Goal: Use online tool/utility: Utilize a website feature to perform a specific function

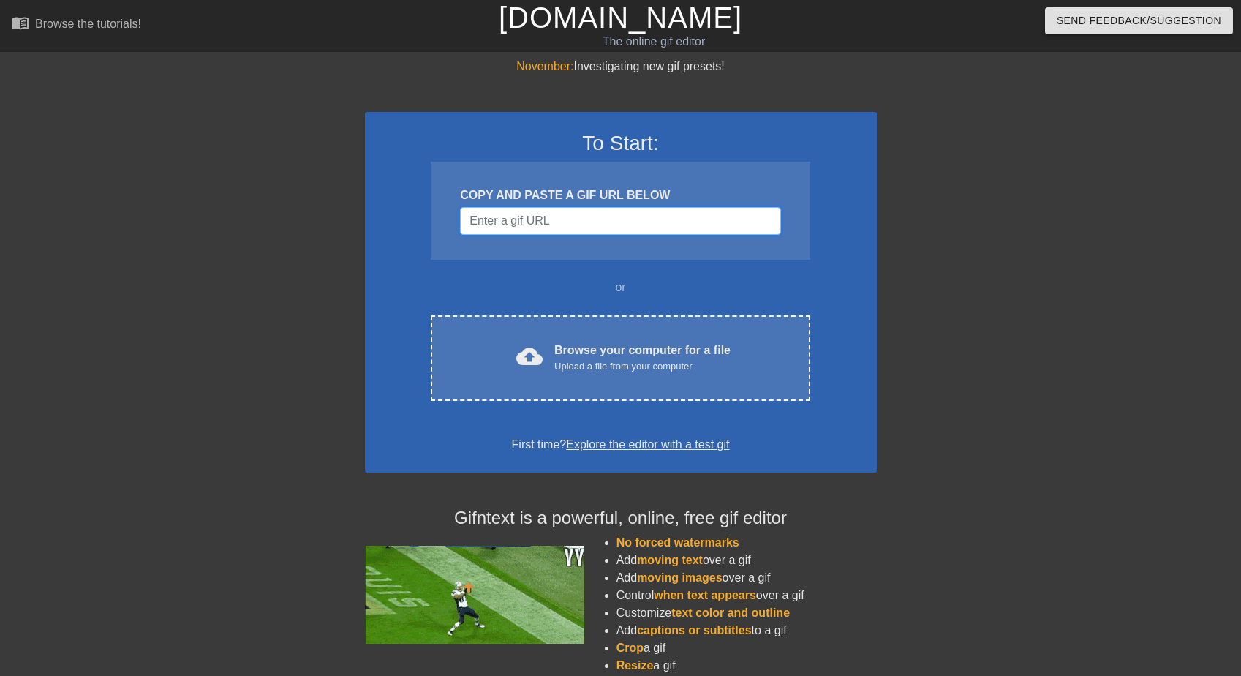
click at [581, 216] on input "Username" at bounding box center [620, 221] width 320 height 28
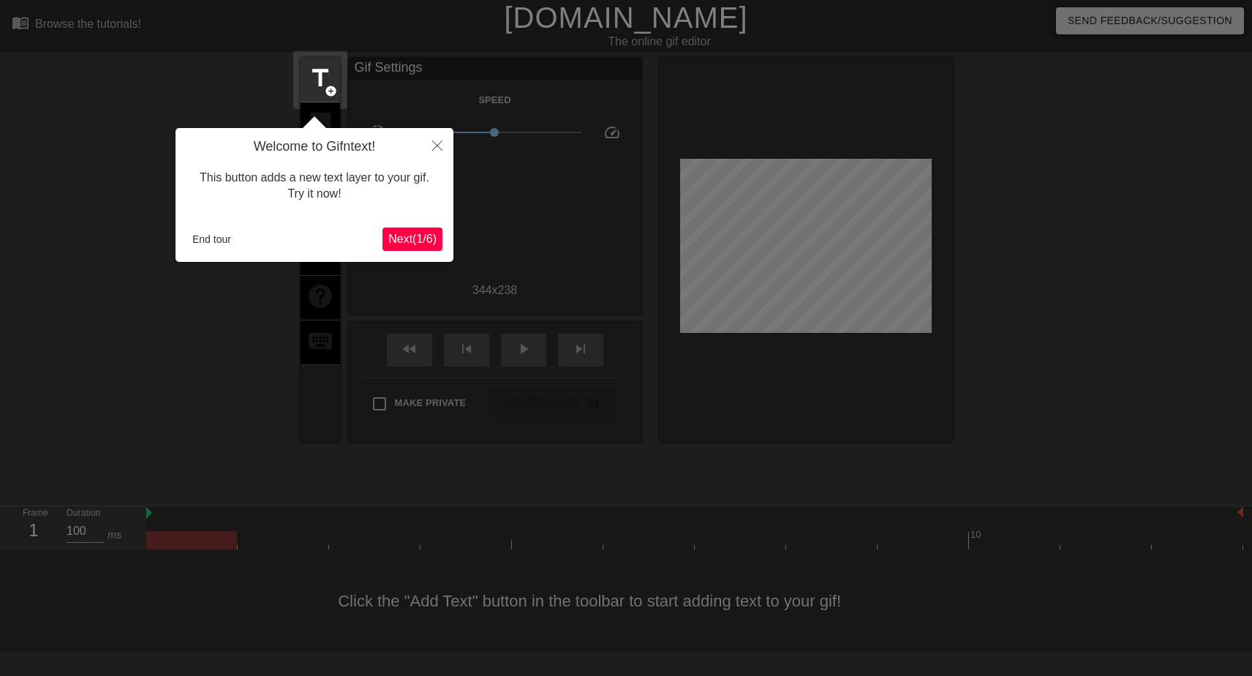
click at [408, 240] on span "Next ( 1 / 6 )" at bounding box center [412, 239] width 48 height 12
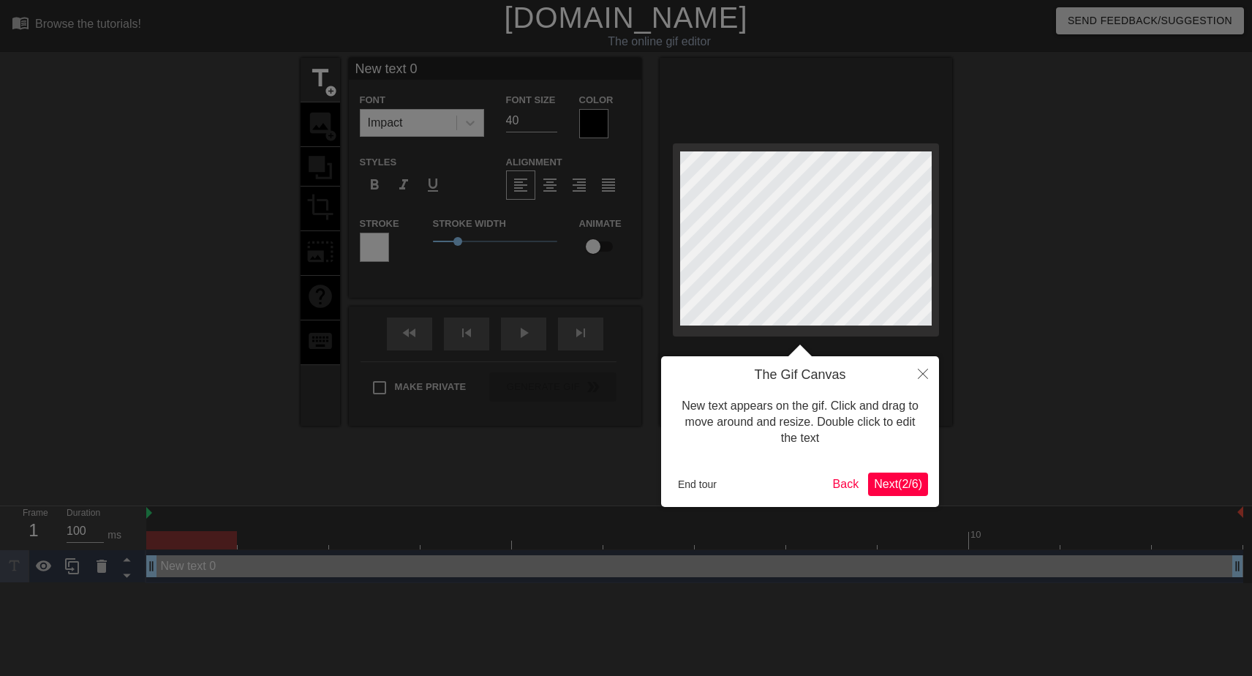
click at [891, 483] on span "Next ( 2 / 6 )" at bounding box center [898, 483] width 48 height 12
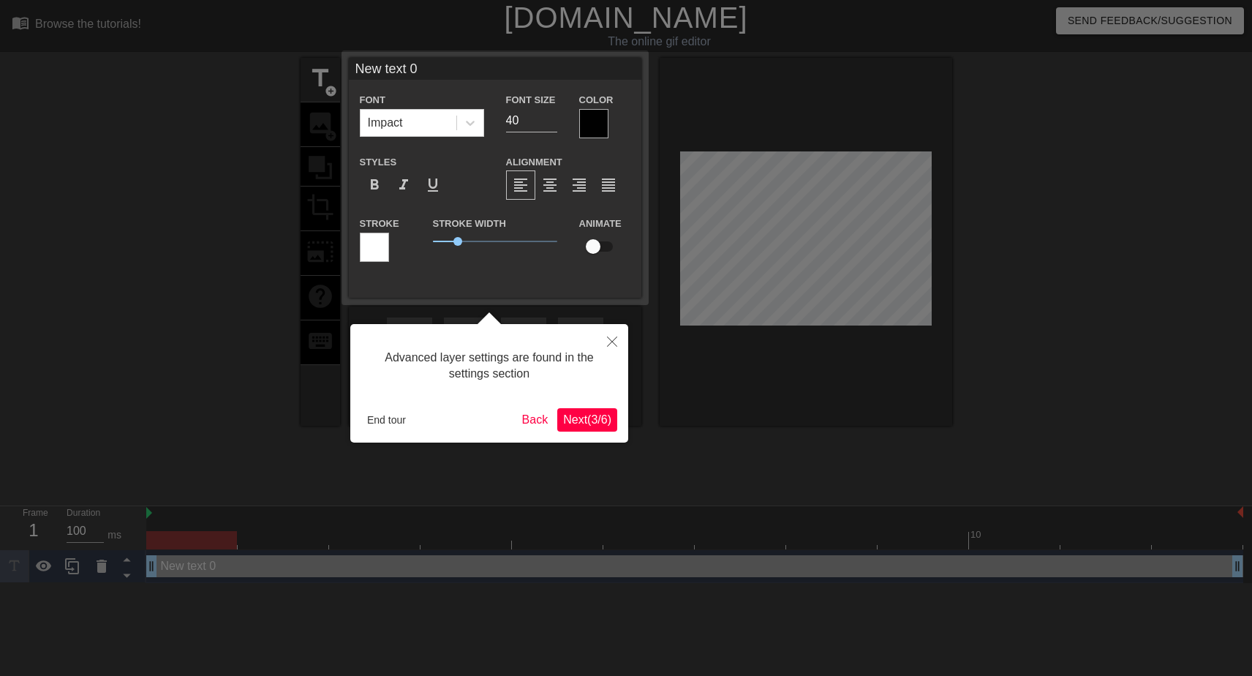
click at [583, 417] on span "Next ( 3 / 6 )" at bounding box center [587, 419] width 48 height 12
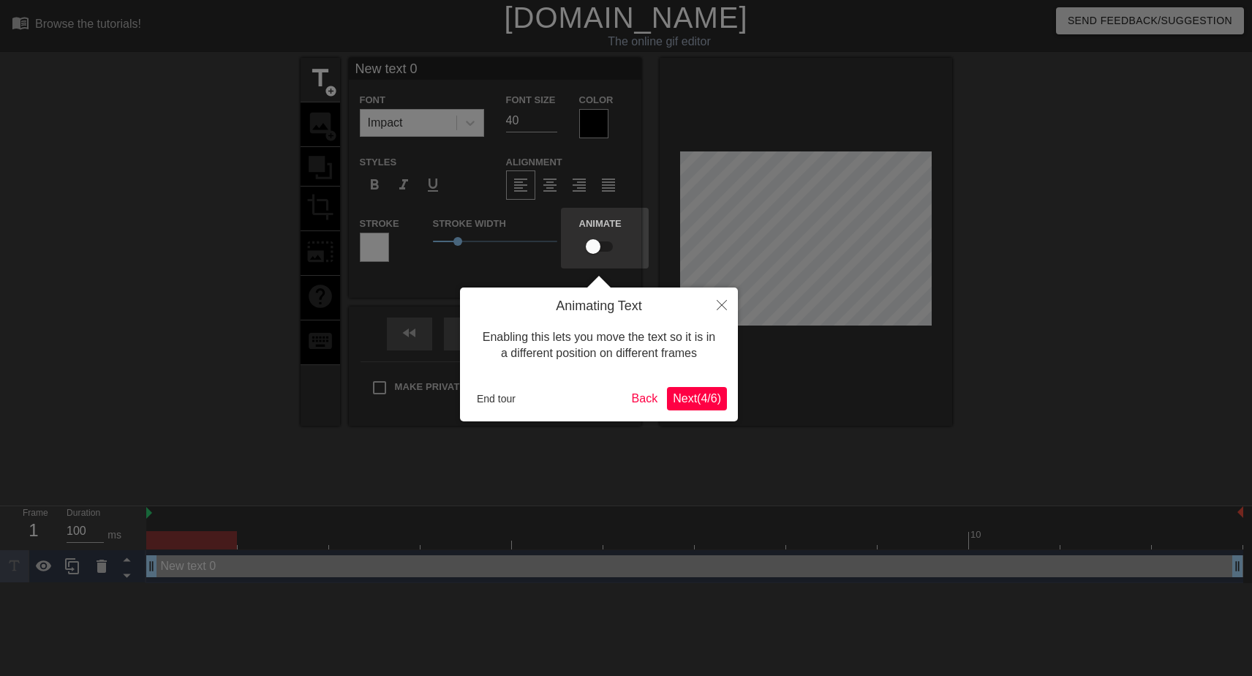
click at [706, 401] on span "Next ( 4 / 6 )" at bounding box center [697, 398] width 48 height 12
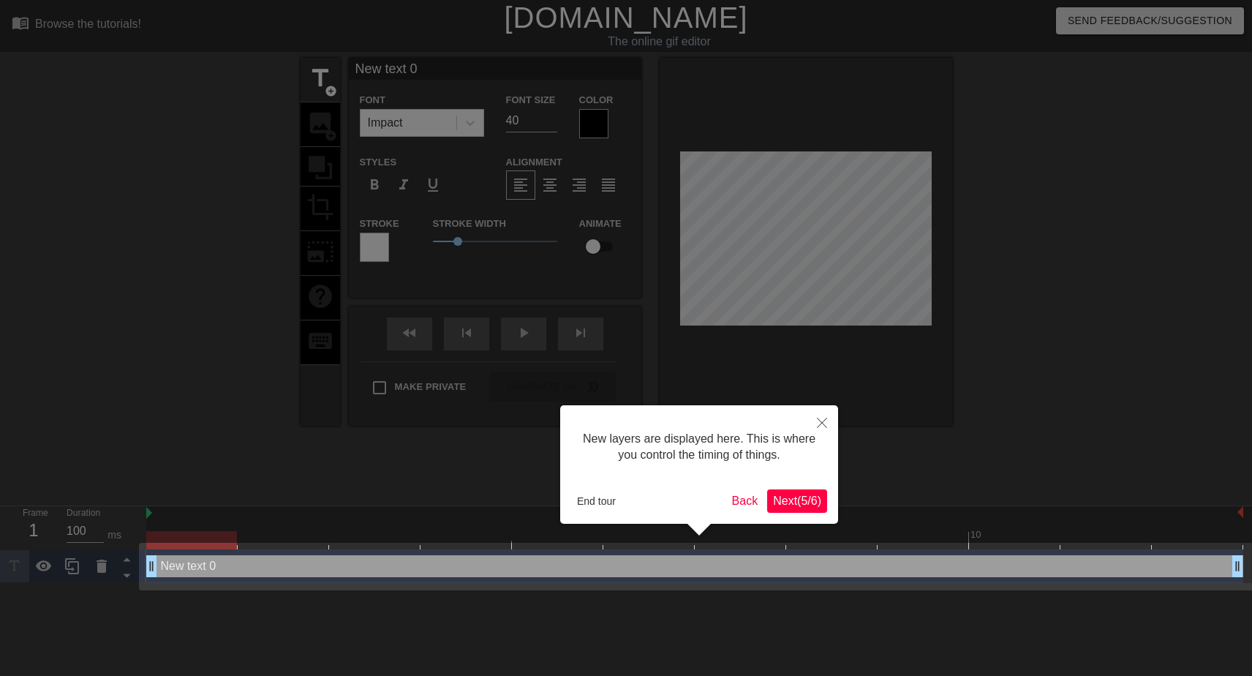
click at [801, 504] on span "Next ( 5 / 6 )" at bounding box center [797, 500] width 48 height 12
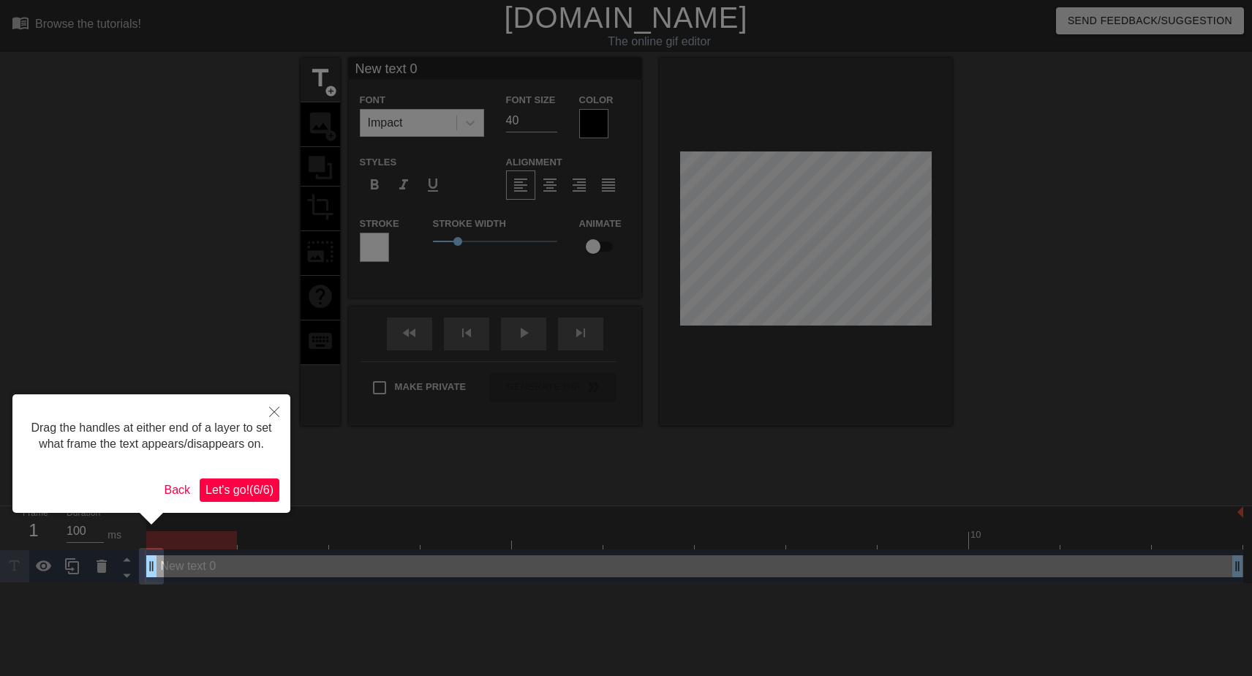
click at [245, 496] on span "Let's go! ( 6 / 6 )" at bounding box center [239, 489] width 68 height 12
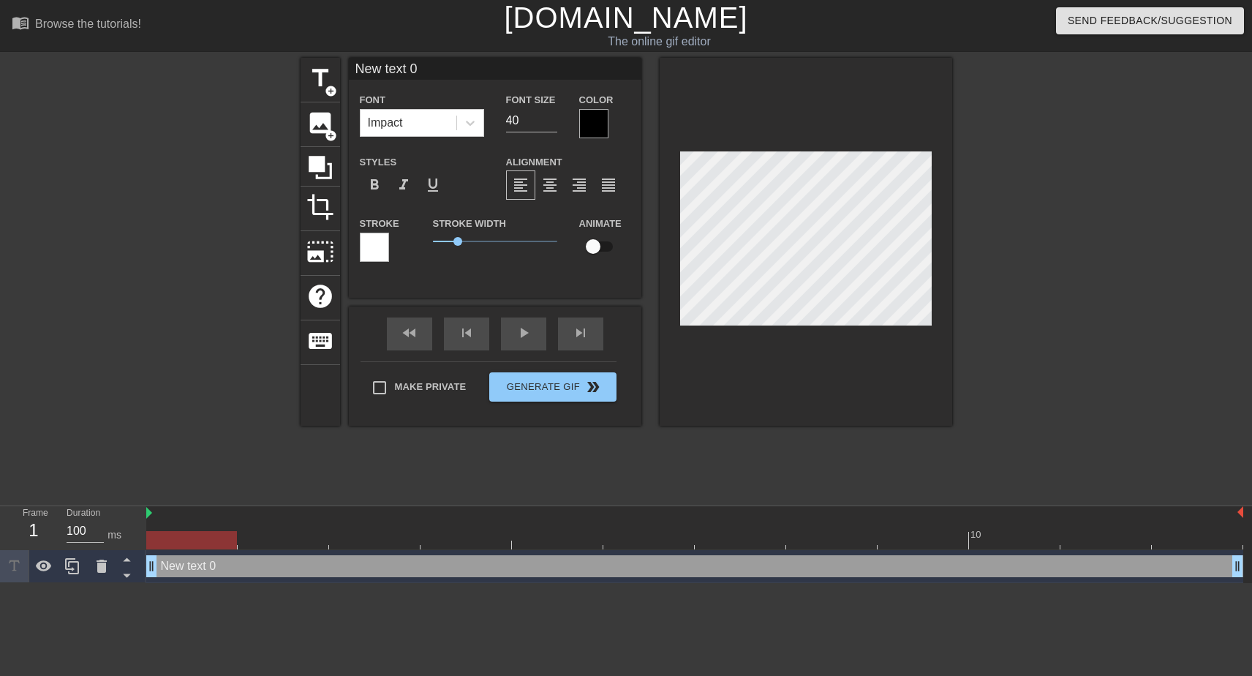
click at [580, 119] on div at bounding box center [593, 123] width 29 height 29
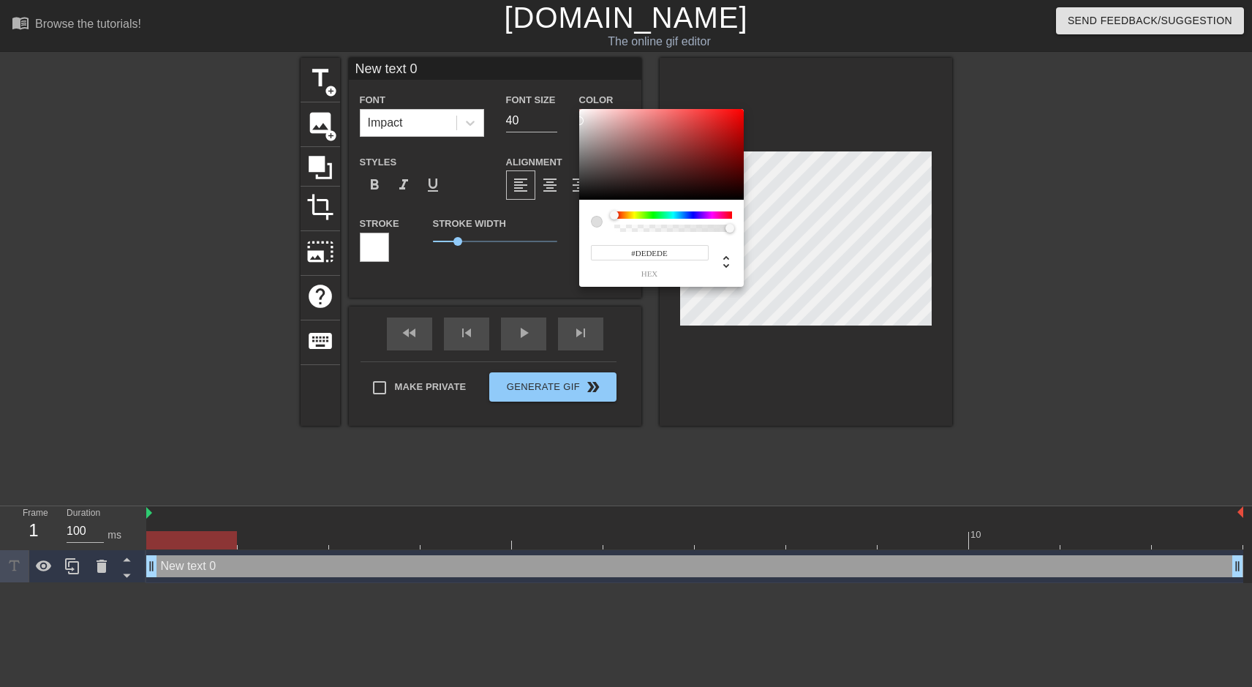
type input "#FFFFFF"
drag, startPoint x: 601, startPoint y: 166, endPoint x: 551, endPoint y: 73, distance: 105.7
click at [551, 73] on div "#FFFFFF hex" at bounding box center [626, 343] width 1252 height 687
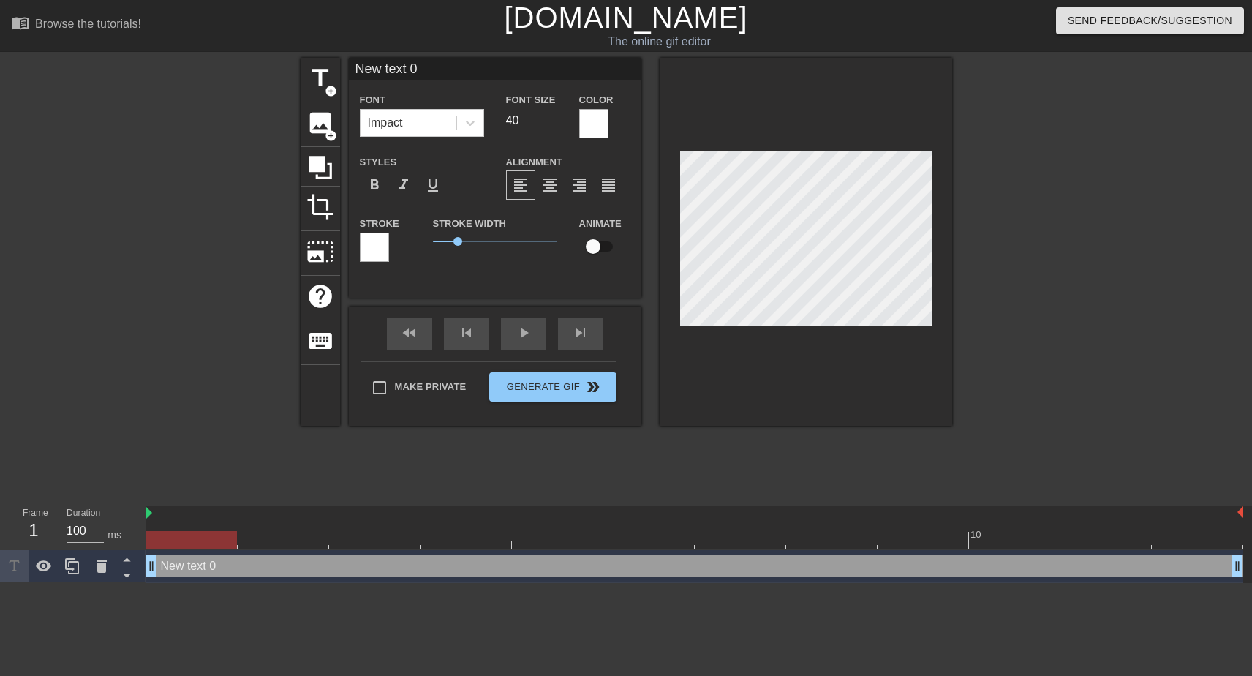
scroll to position [2, 4]
type input "t"
type textarea "t"
type input "tr"
type textarea "tr"
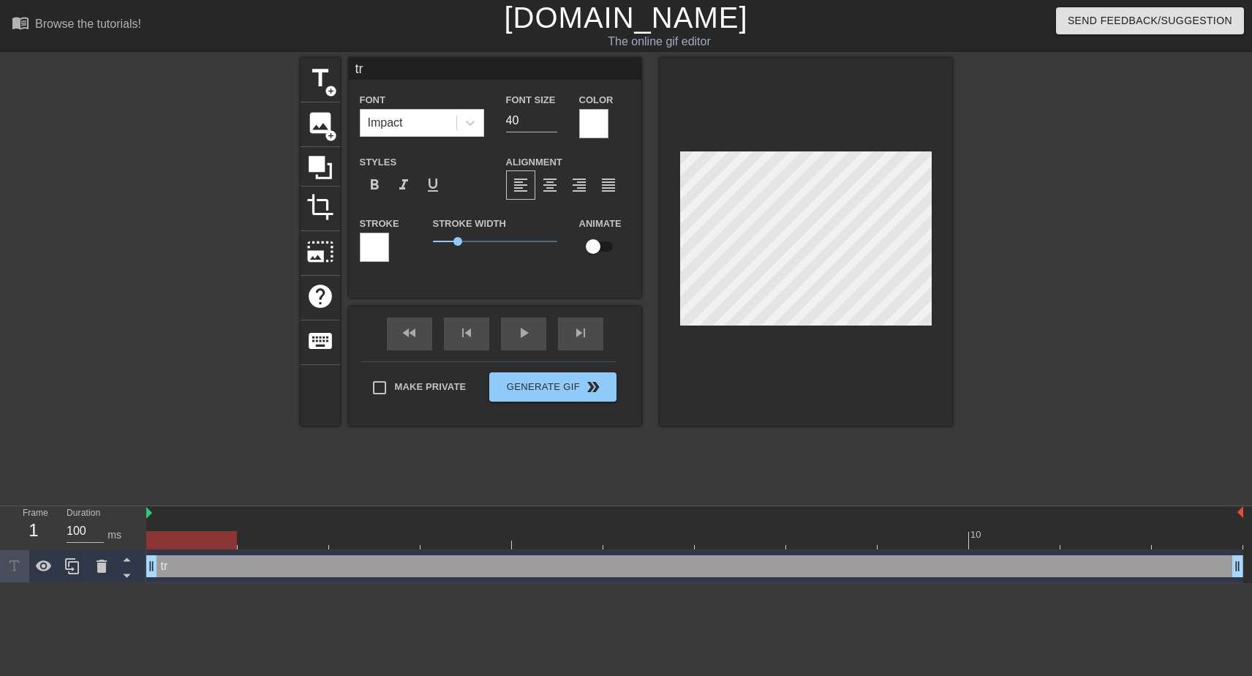
type input "tra"
type textarea "tra"
type input "[PERSON_NAME]"
type textarea "[PERSON_NAME]"
type input "trans"
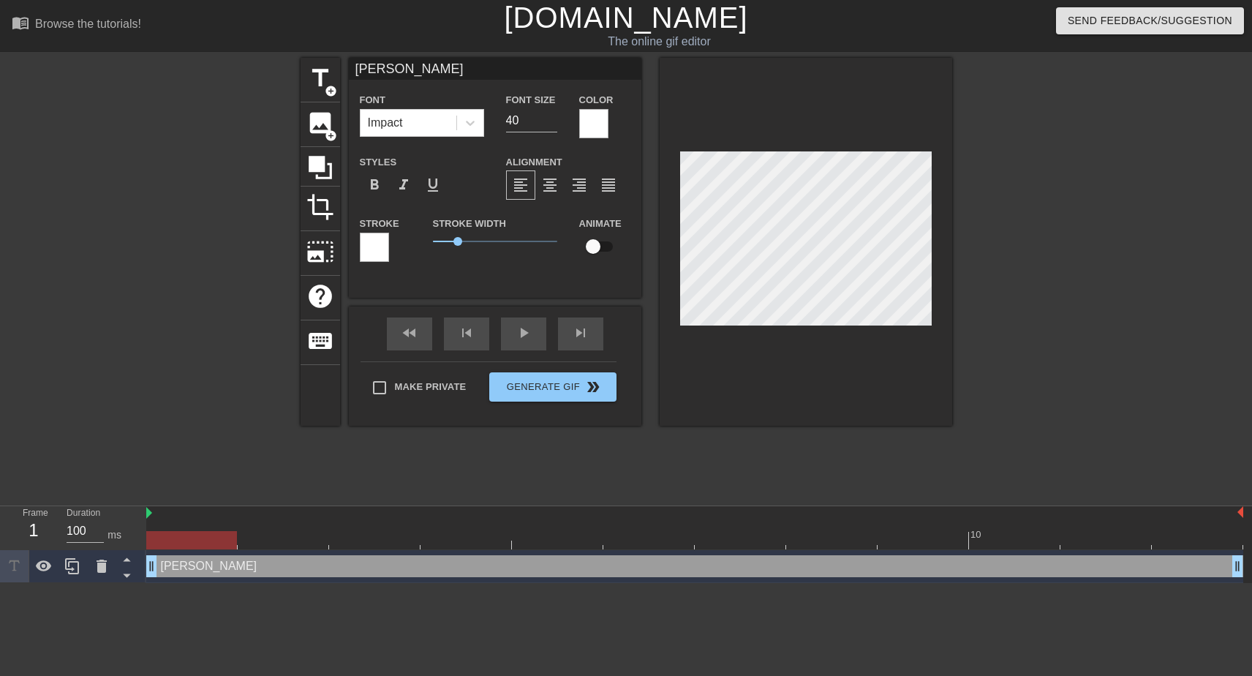
type textarea "trans"
drag, startPoint x: 502, startPoint y: 118, endPoint x: 495, endPoint y: 118, distance: 7.3
click at [495, 118] on div "Font Size 40" at bounding box center [531, 115] width 73 height 48
click at [551, 121] on input "39" at bounding box center [531, 120] width 51 height 23
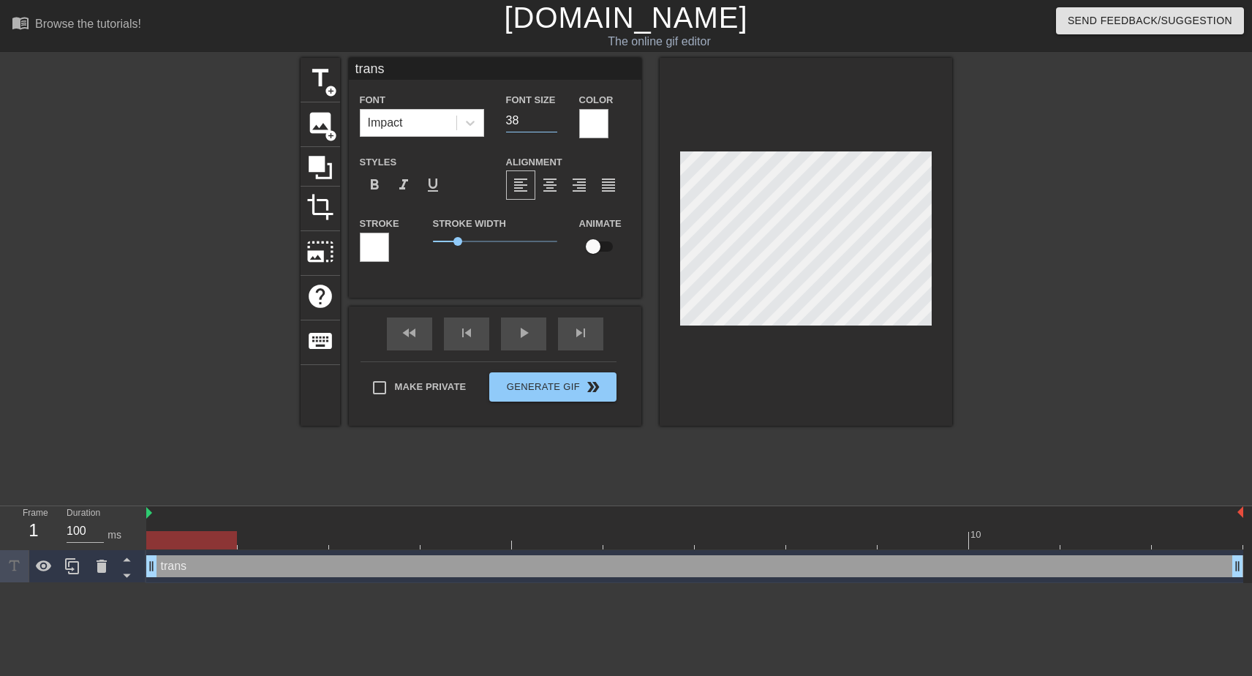
click at [551, 121] on input "38" at bounding box center [531, 120] width 51 height 23
click at [551, 121] on input "37" at bounding box center [531, 120] width 51 height 23
click at [551, 121] on input "36" at bounding box center [531, 120] width 51 height 23
click at [551, 121] on input "35" at bounding box center [531, 120] width 51 height 23
click at [551, 123] on input "34" at bounding box center [531, 120] width 51 height 23
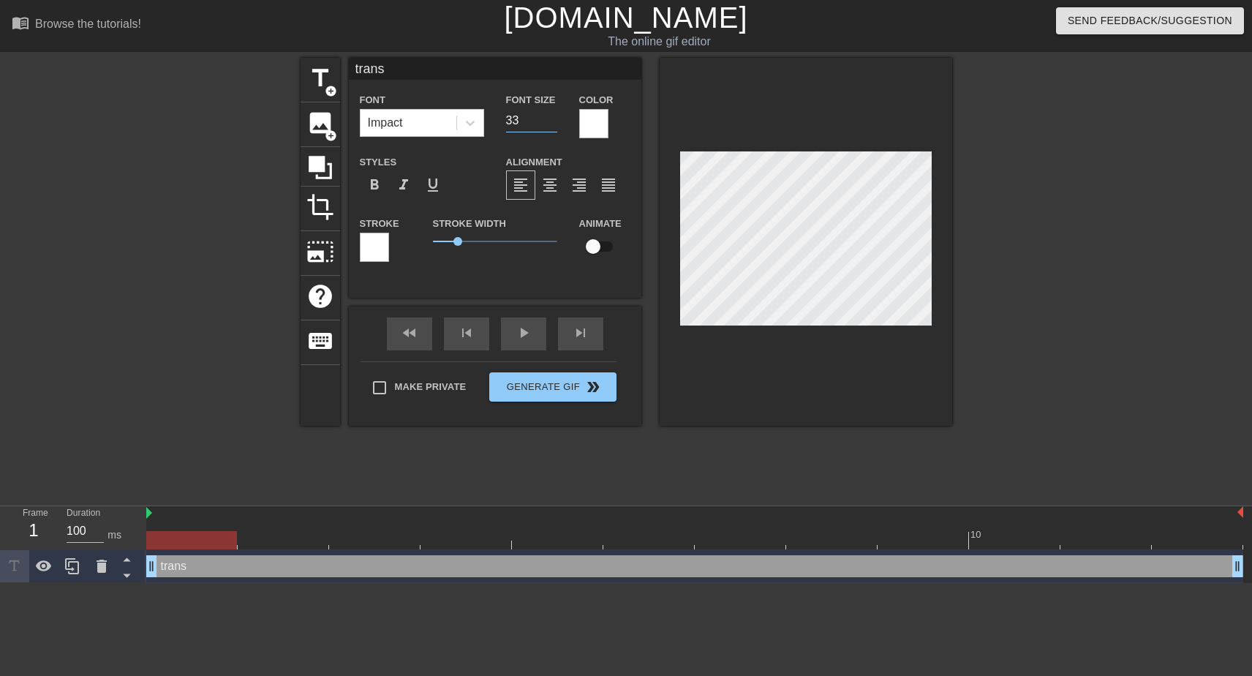
click at [551, 123] on input "33" at bounding box center [531, 120] width 51 height 23
click at [551, 123] on input "32" at bounding box center [531, 120] width 51 height 23
click at [551, 123] on input "31" at bounding box center [531, 120] width 51 height 23
type input "30"
click at [551, 123] on input "30" at bounding box center [531, 120] width 51 height 23
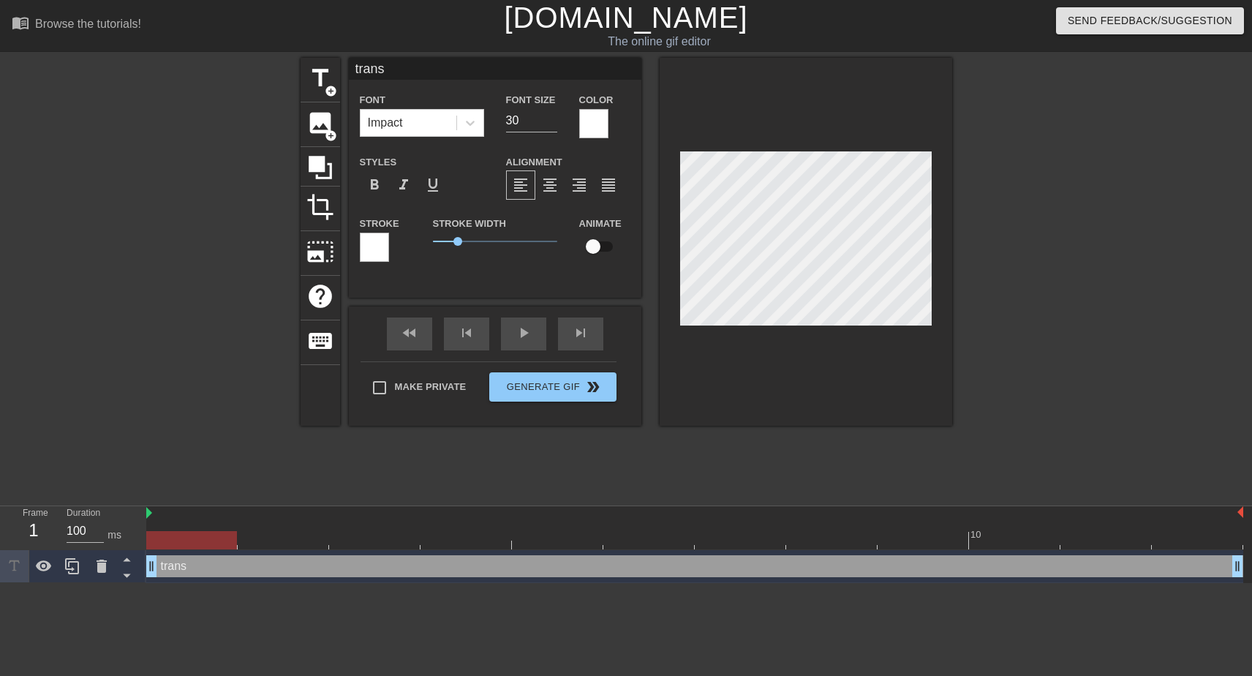
scroll to position [2, 1]
click at [326, 92] on span "add_circle" at bounding box center [331, 91] width 12 height 12
type input "New text 1"
type input "40"
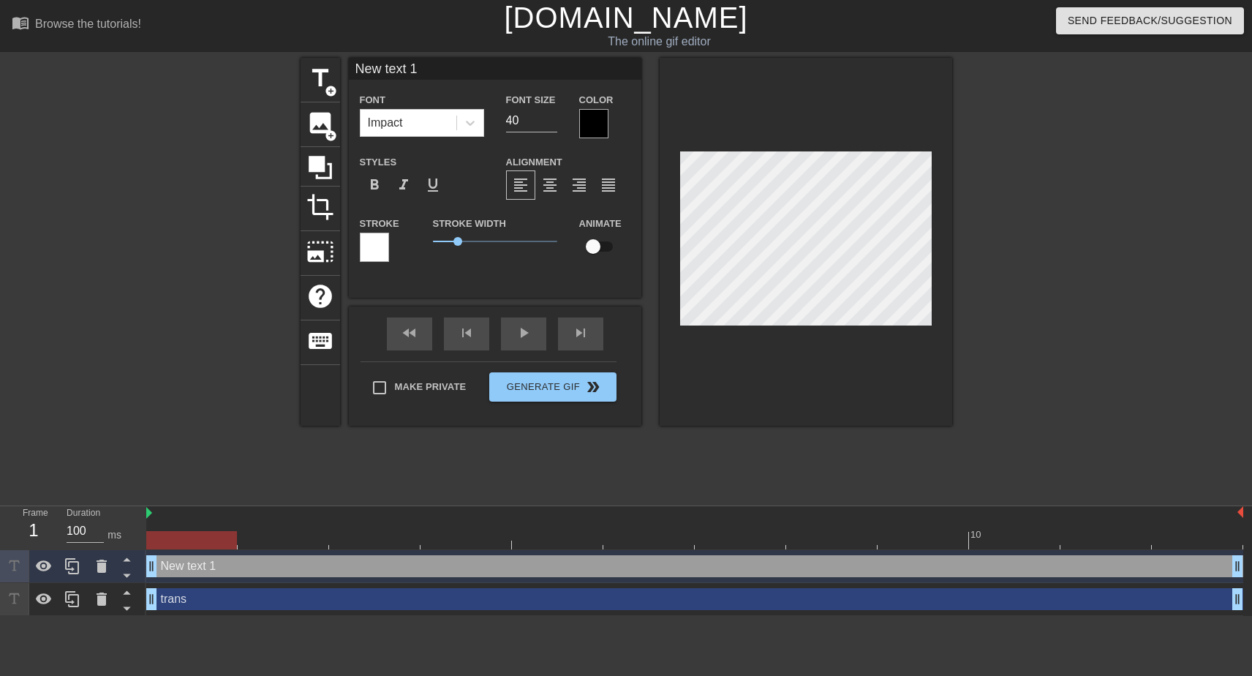
scroll to position [2, 4]
type input "trans"
type input "30"
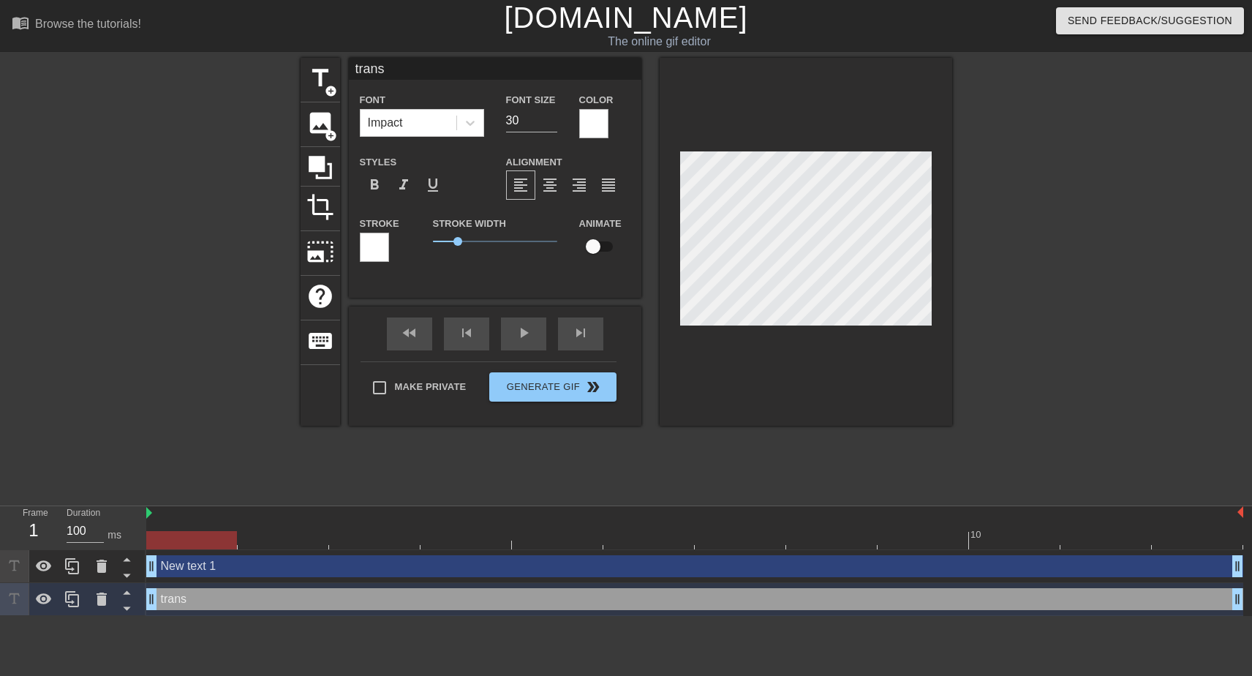
scroll to position [2, 3]
type input "New text 1"
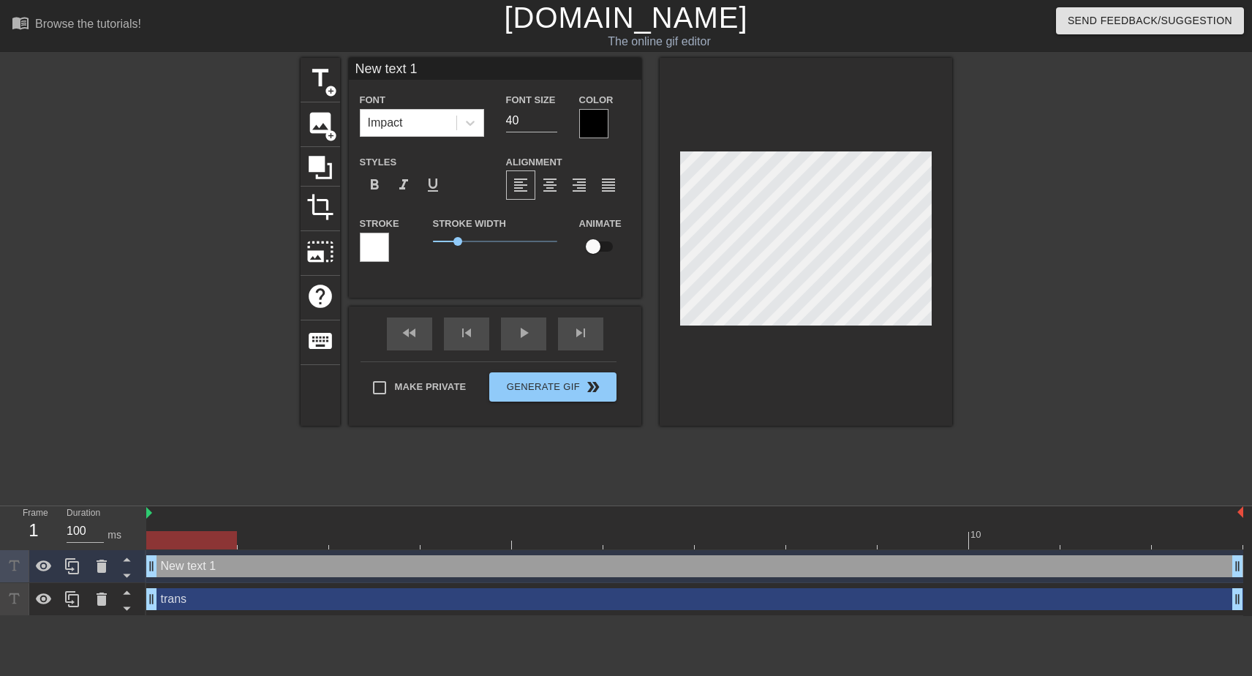
scroll to position [2, 1]
click at [535, 121] on input "40" at bounding box center [531, 120] width 51 height 23
click at [549, 123] on input "39" at bounding box center [531, 120] width 51 height 23
click at [549, 123] on input "38" at bounding box center [531, 120] width 51 height 23
click at [549, 123] on input "37" at bounding box center [531, 120] width 51 height 23
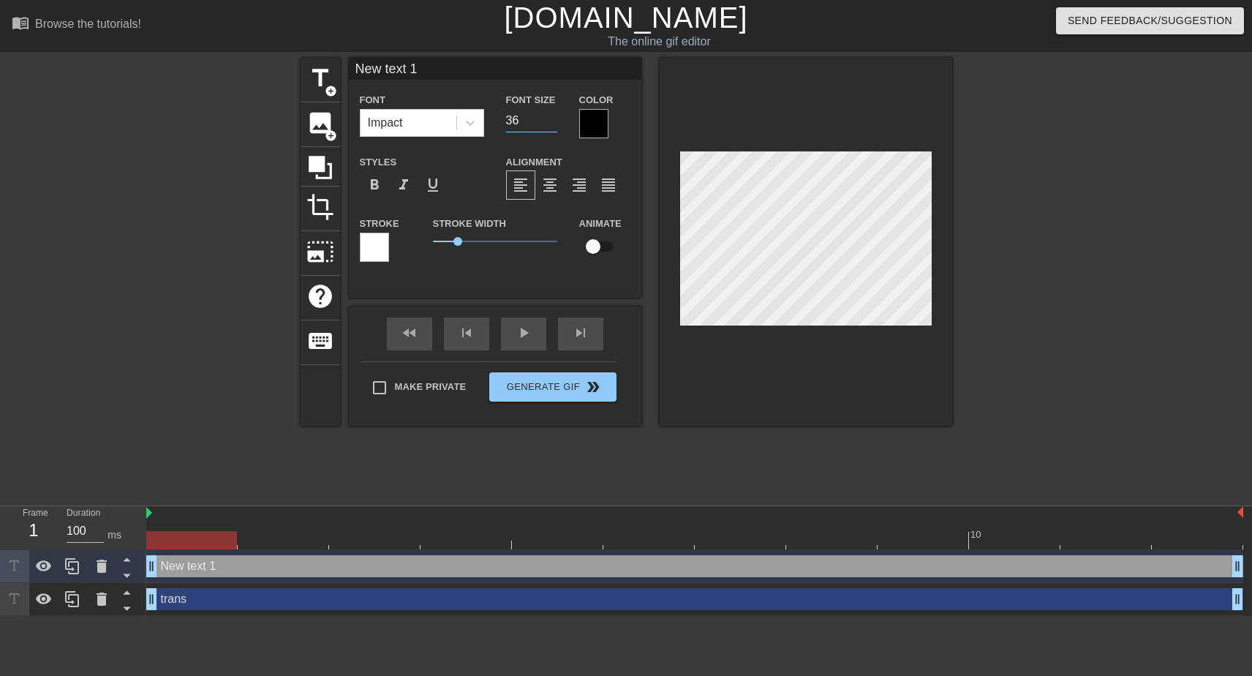
click at [549, 123] on input "36" at bounding box center [531, 120] width 51 height 23
click at [549, 123] on input "35" at bounding box center [531, 120] width 51 height 23
click at [549, 123] on input "34" at bounding box center [531, 120] width 51 height 23
click at [549, 123] on input "33" at bounding box center [531, 120] width 51 height 23
click at [549, 123] on input "32" at bounding box center [531, 120] width 51 height 23
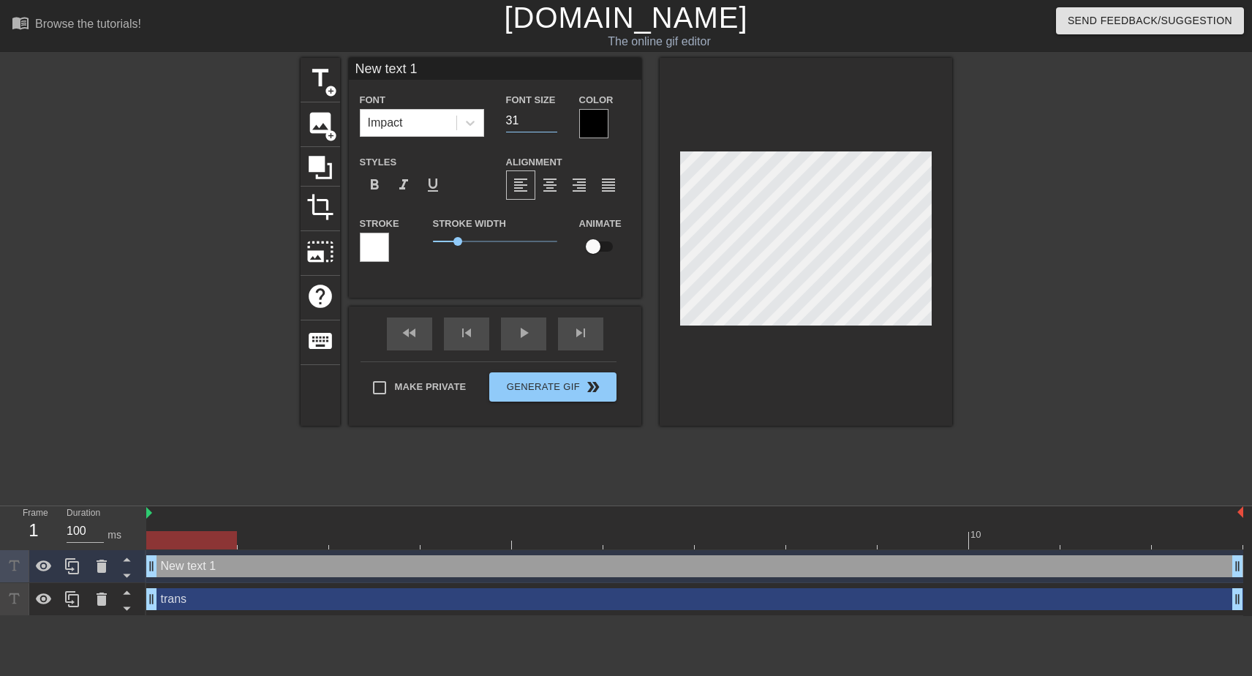
click at [549, 123] on input "31" at bounding box center [531, 120] width 51 height 23
type input "30"
click at [549, 123] on input "30" at bounding box center [531, 120] width 51 height 23
click at [596, 116] on div at bounding box center [593, 123] width 29 height 29
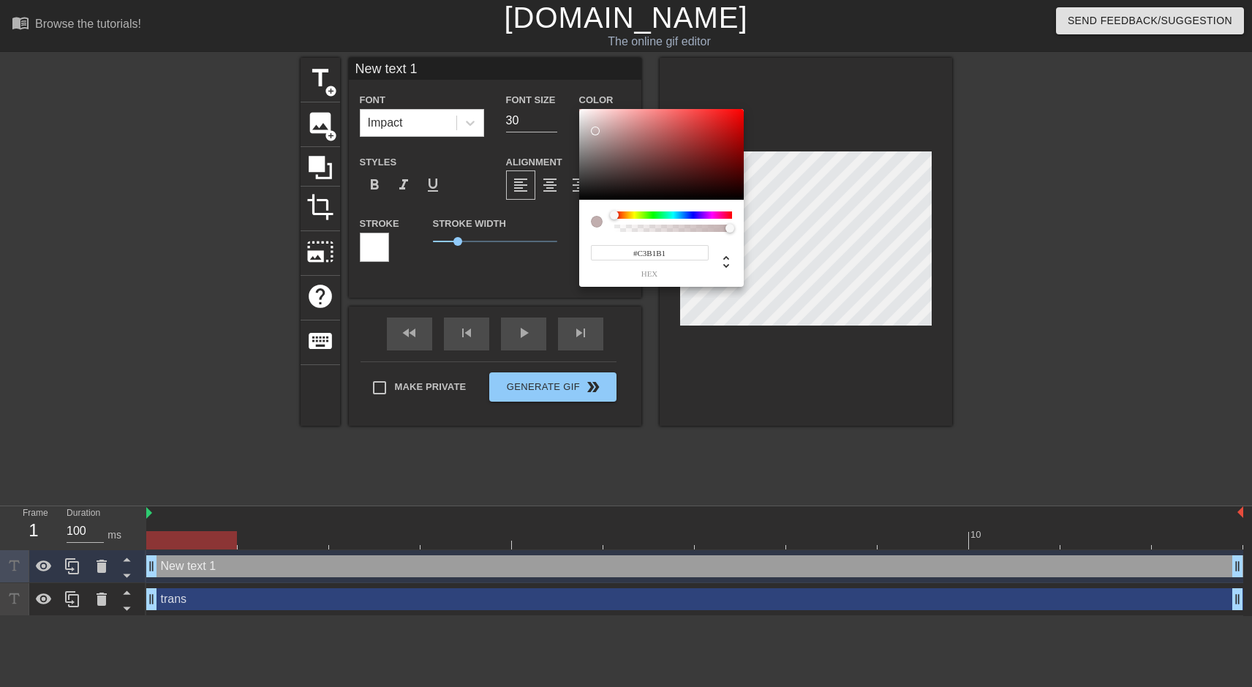
type input "#FFFFFF"
drag, startPoint x: 595, startPoint y: 131, endPoint x: 538, endPoint y: 72, distance: 81.7
click at [538, 75] on div "#FFFFFF hex" at bounding box center [626, 343] width 1252 height 687
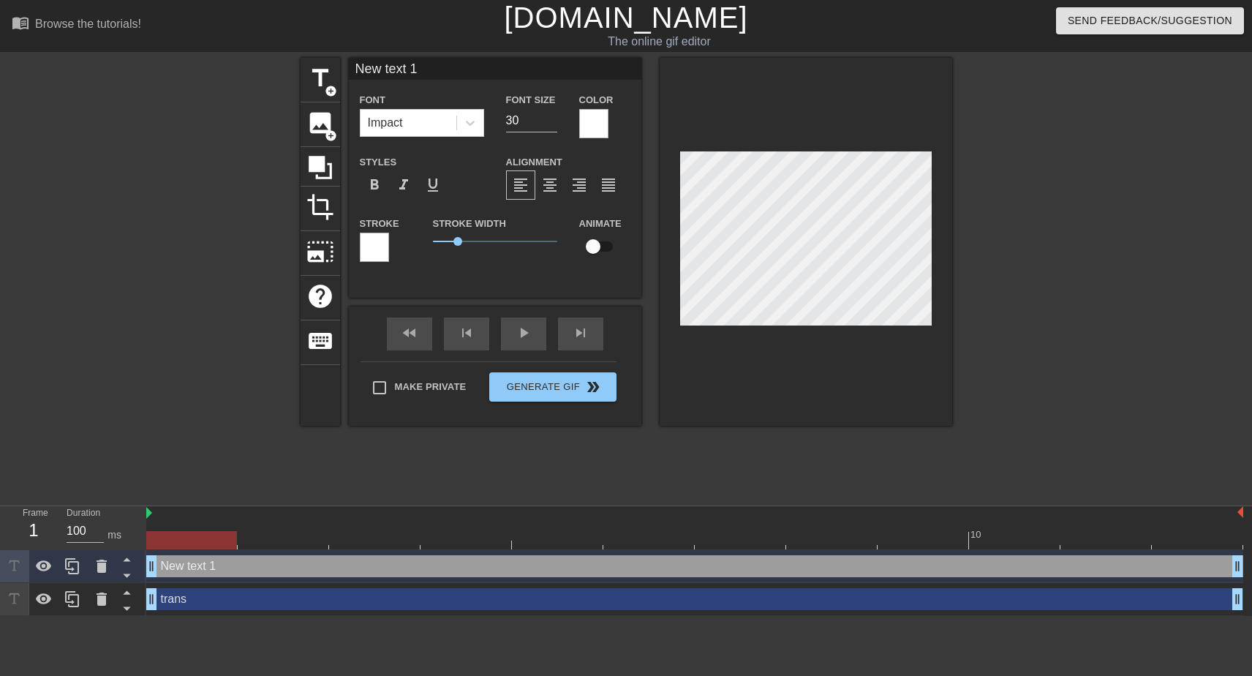
type input "m"
type textarea "m"
type input "mu"
type textarea "mu"
type input "mus"
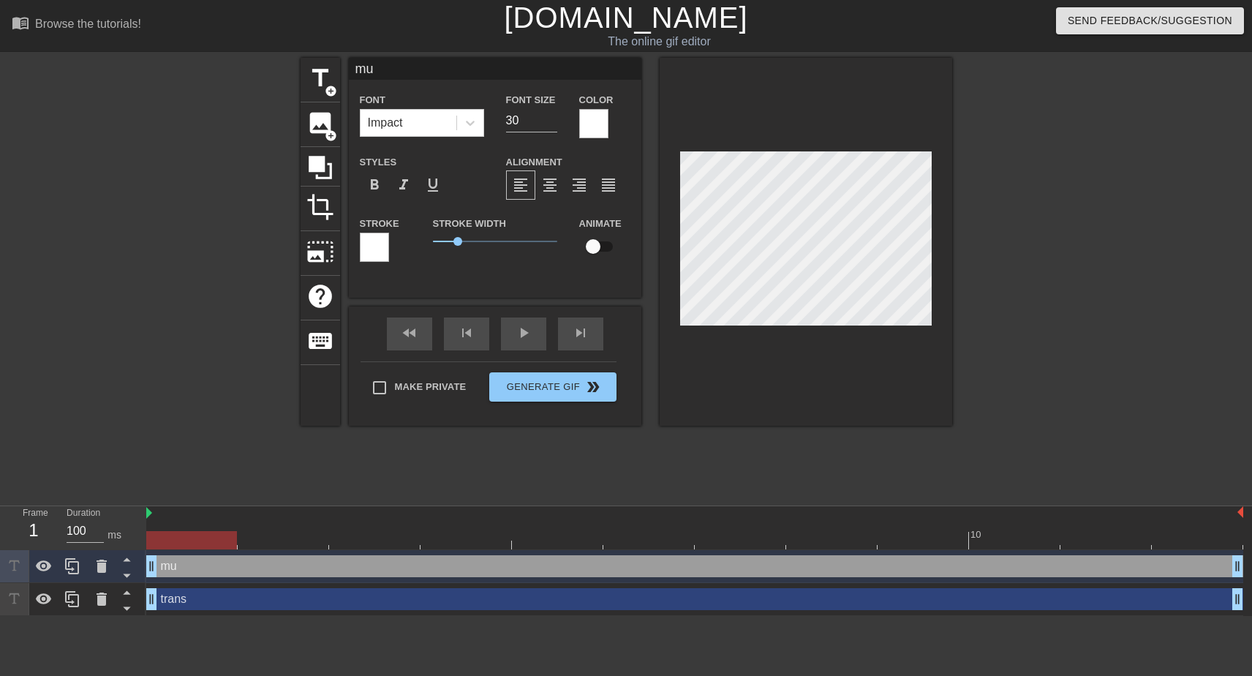
type textarea "mus"
type input "musl"
type textarea "musl"
type input "musli"
type textarea "musli"
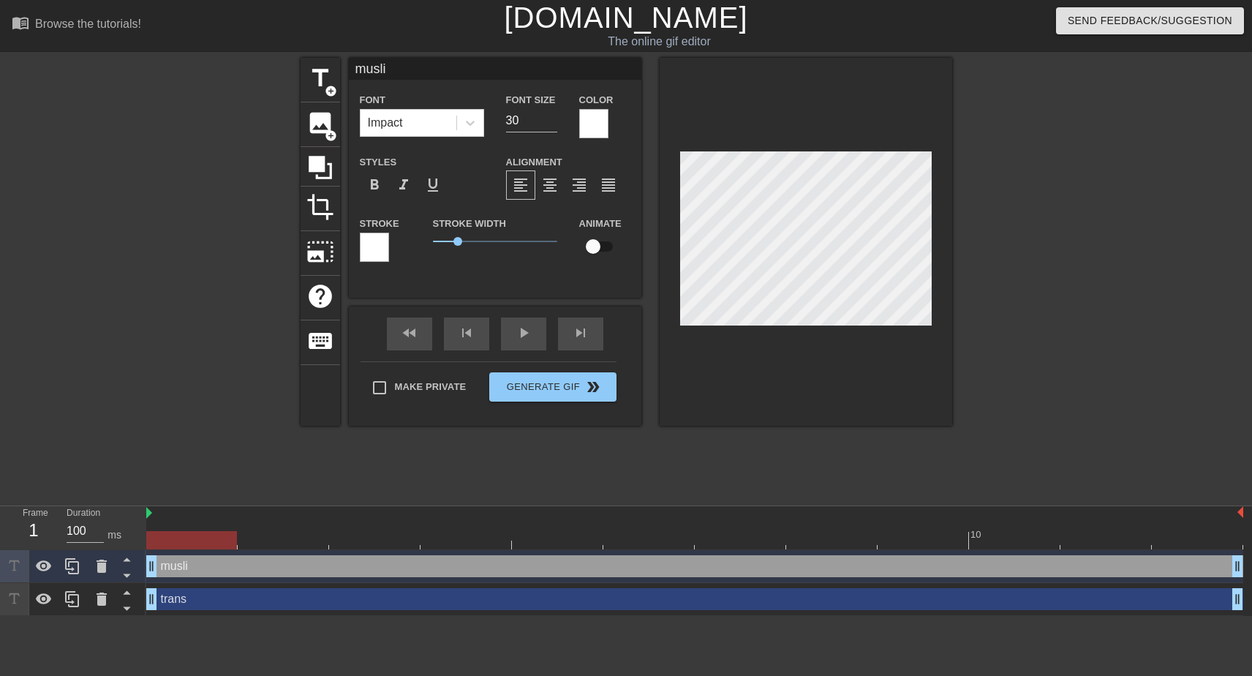
type input "[DEMOGRAPHIC_DATA]"
type textarea "[DEMOGRAPHIC_DATA]"
type input "[DEMOGRAPHIC_DATA]"
type textarea "[DEMOGRAPHIC_DATA]"
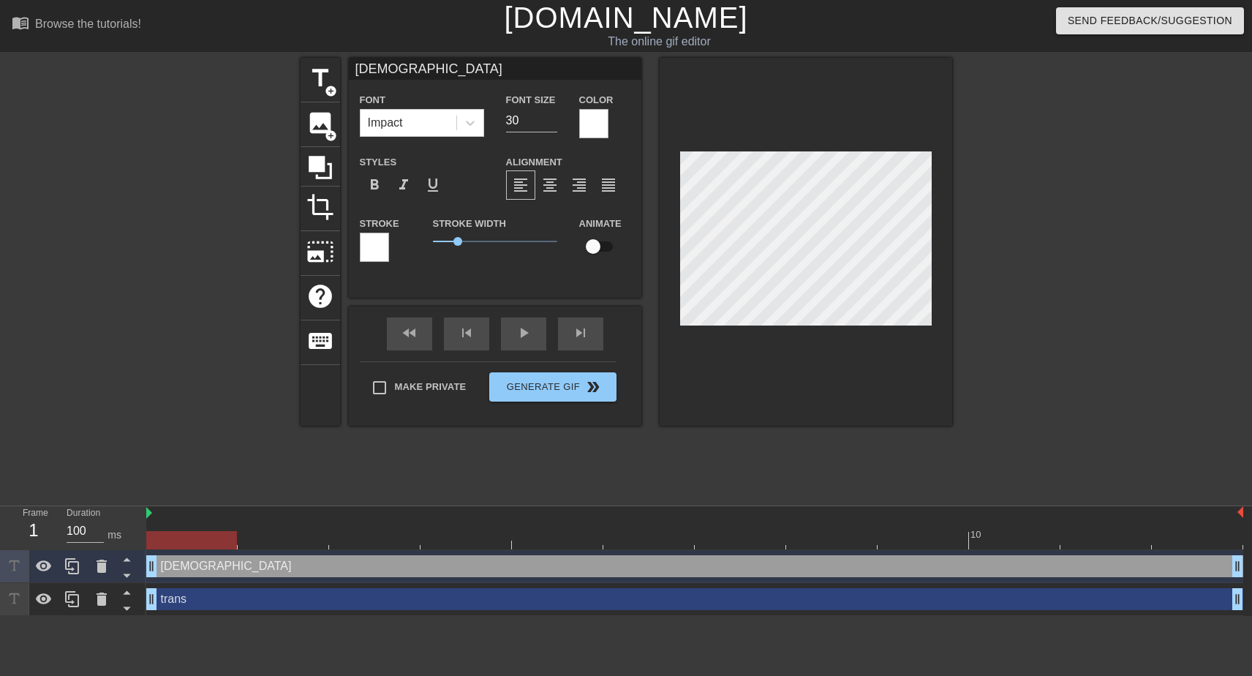
click at [1097, 169] on div at bounding box center [1079, 277] width 219 height 439
click at [516, 118] on input "30" at bounding box center [531, 120] width 51 height 23
click at [554, 122] on input "29" at bounding box center [531, 120] width 51 height 23
click at [552, 122] on input "28" at bounding box center [531, 120] width 51 height 23
click at [470, 124] on icon at bounding box center [470, 123] width 9 height 5
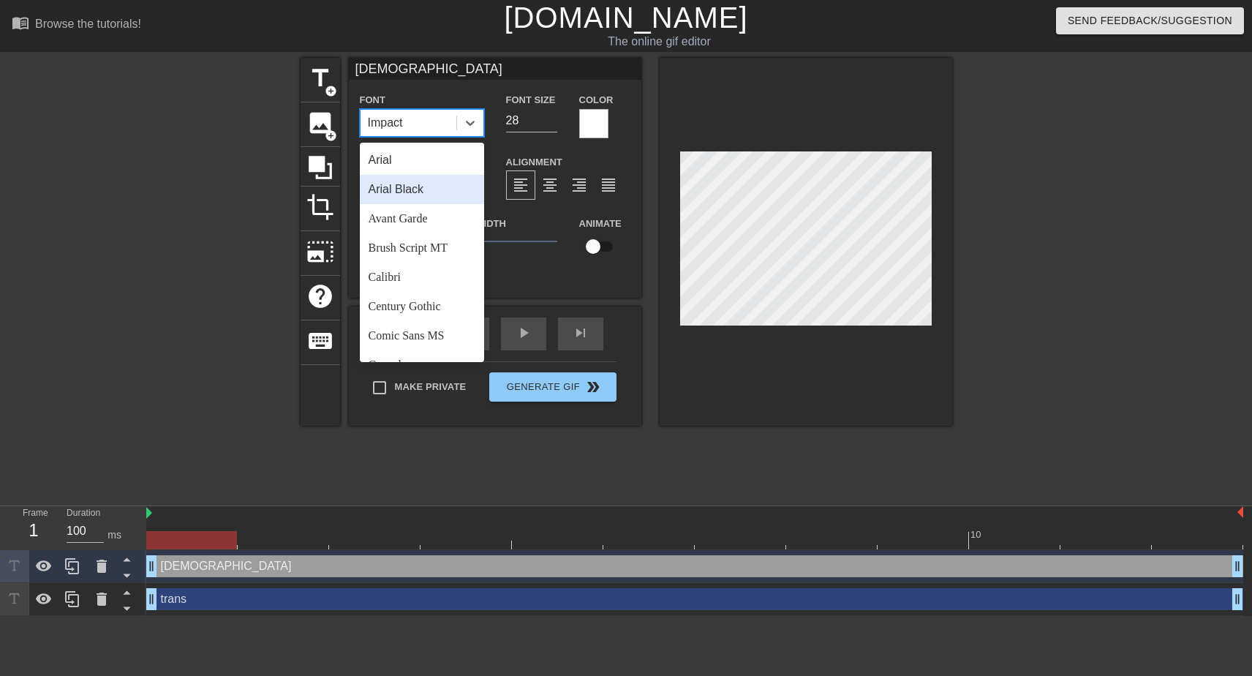
click at [422, 187] on div "Arial Black" at bounding box center [422, 189] width 124 height 29
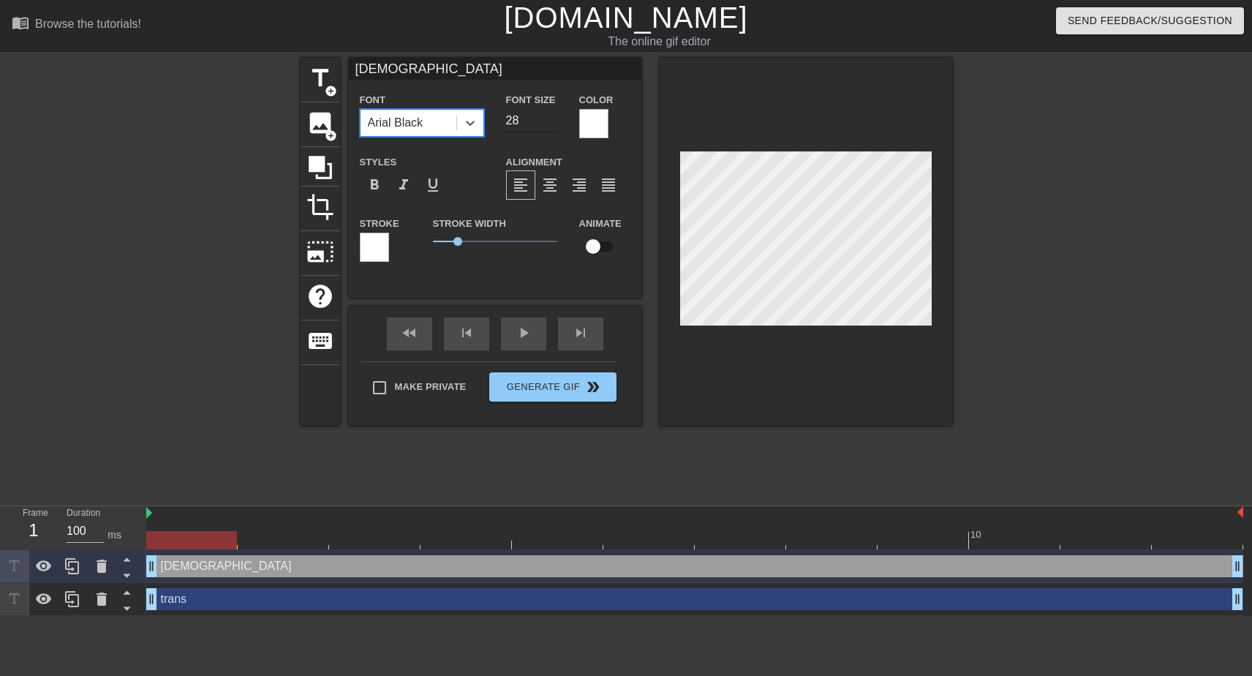
click at [524, 126] on input "28" at bounding box center [531, 120] width 51 height 23
click at [549, 124] on input "27" at bounding box center [531, 120] width 51 height 23
click at [549, 124] on input "26" at bounding box center [531, 120] width 51 height 23
click at [549, 124] on input "25" at bounding box center [531, 120] width 51 height 23
type input "24"
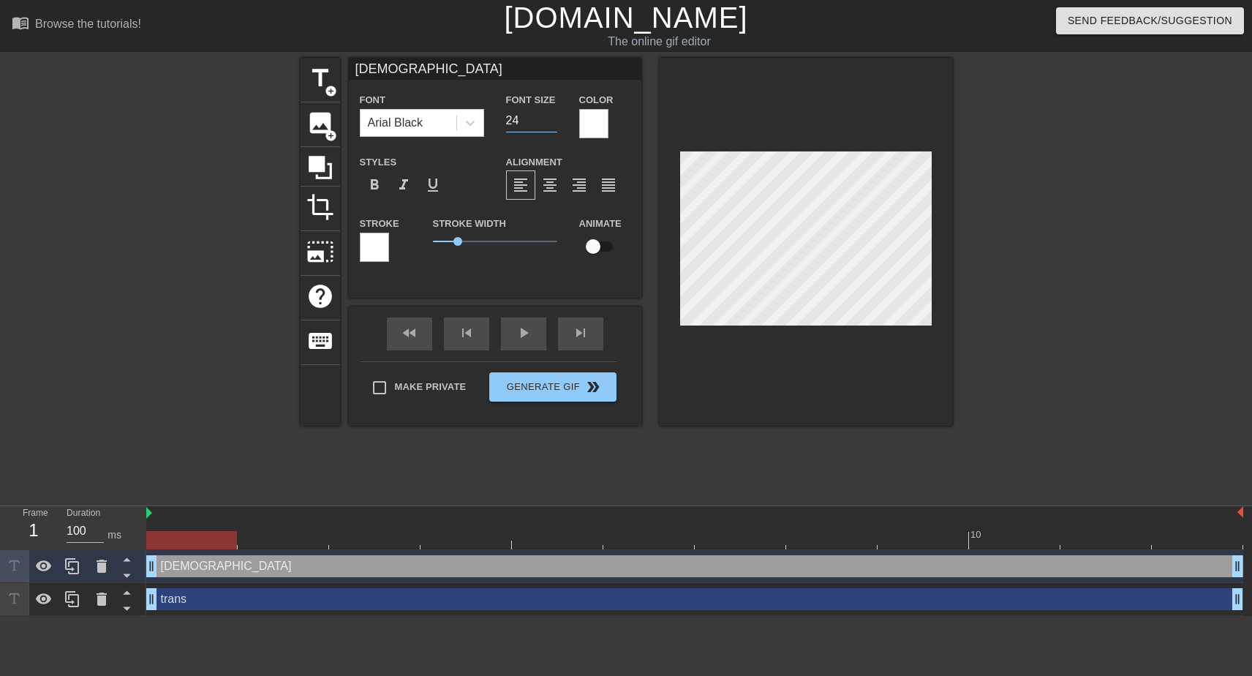
click at [549, 124] on input "24" at bounding box center [531, 120] width 51 height 23
type input "trans"
type input "30"
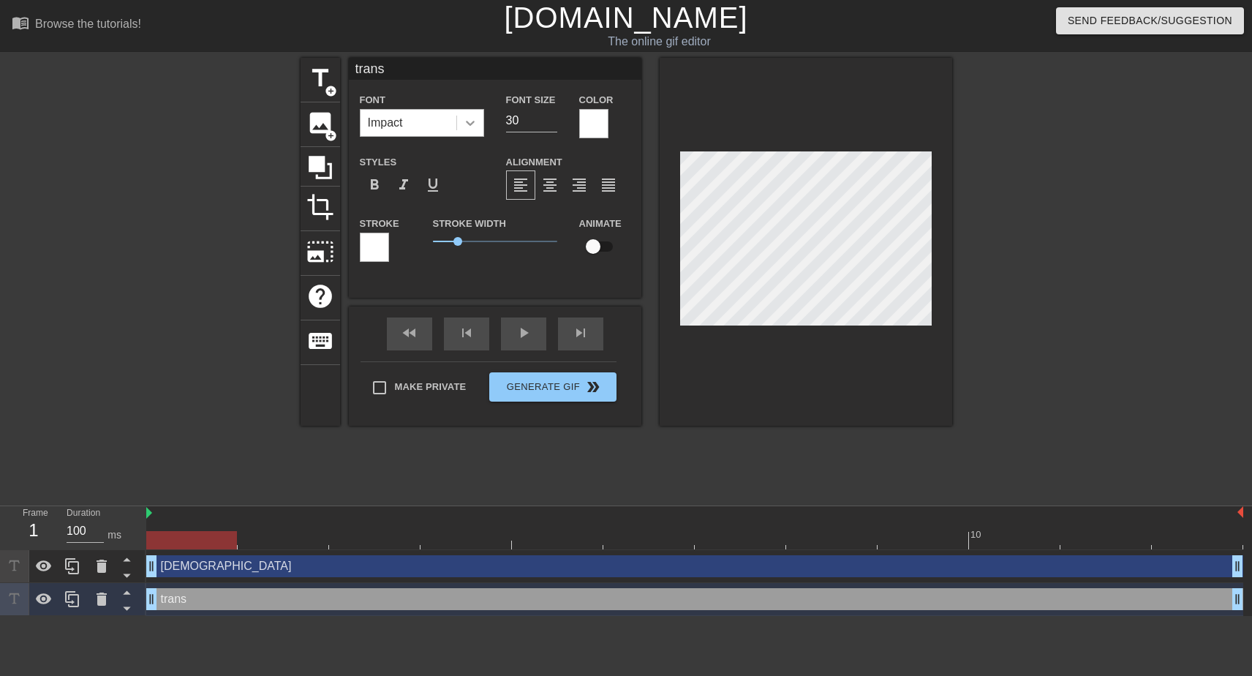
click at [469, 122] on icon at bounding box center [470, 123] width 15 height 15
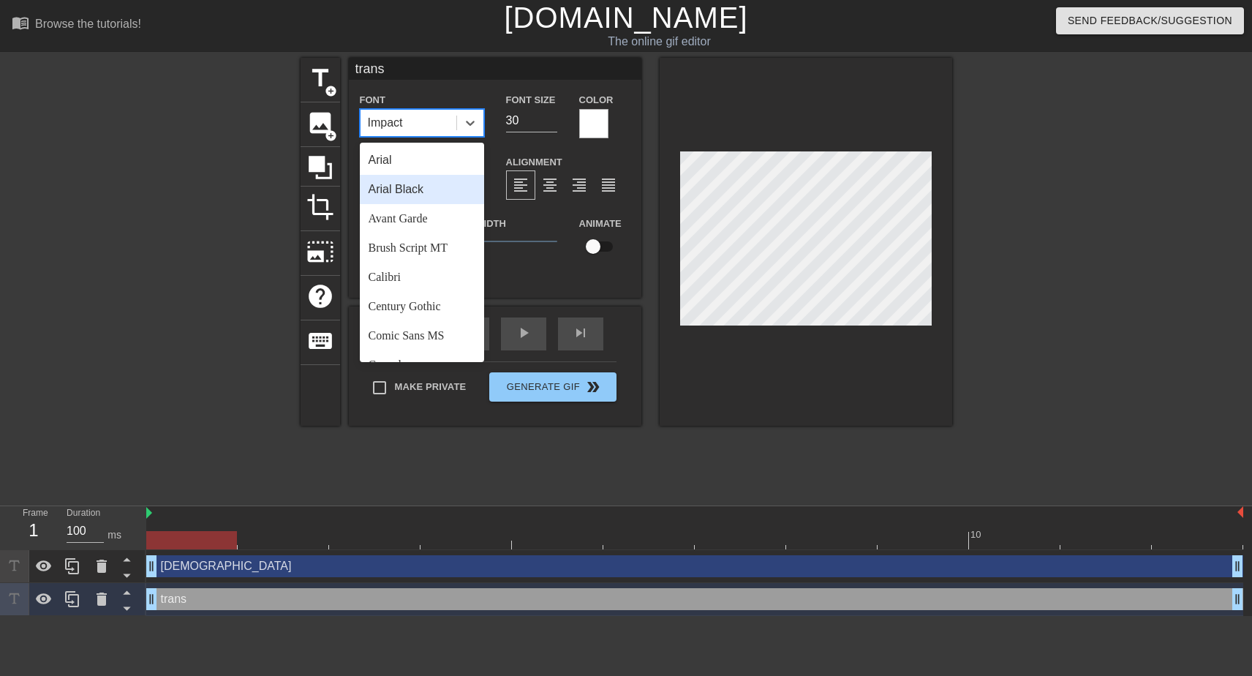
click at [418, 184] on div "Arial Black" at bounding box center [422, 189] width 124 height 29
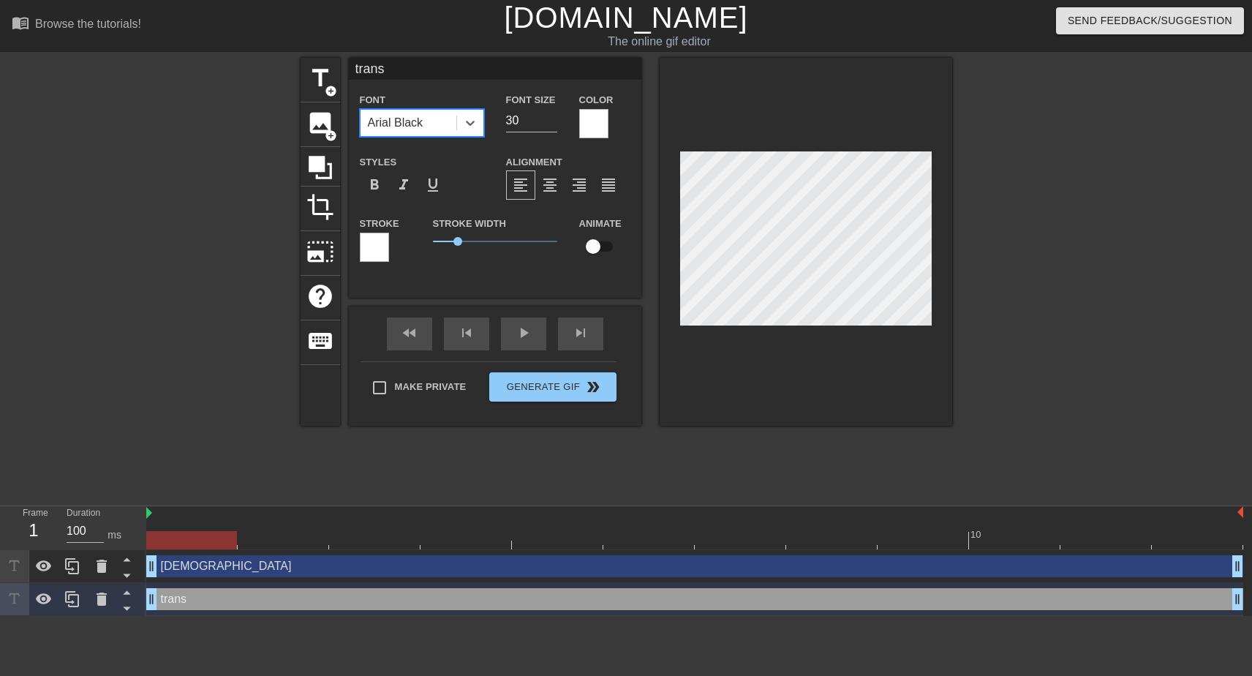
type input "[DEMOGRAPHIC_DATA]"
type input "24"
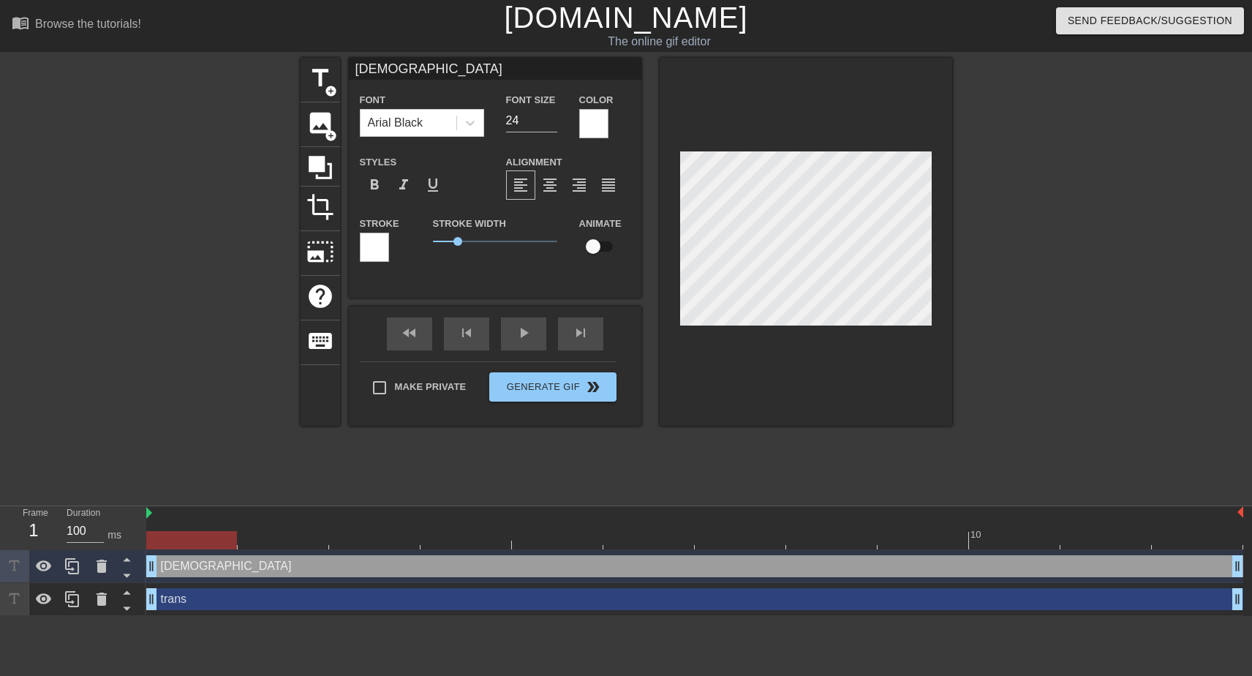
type input "trans"
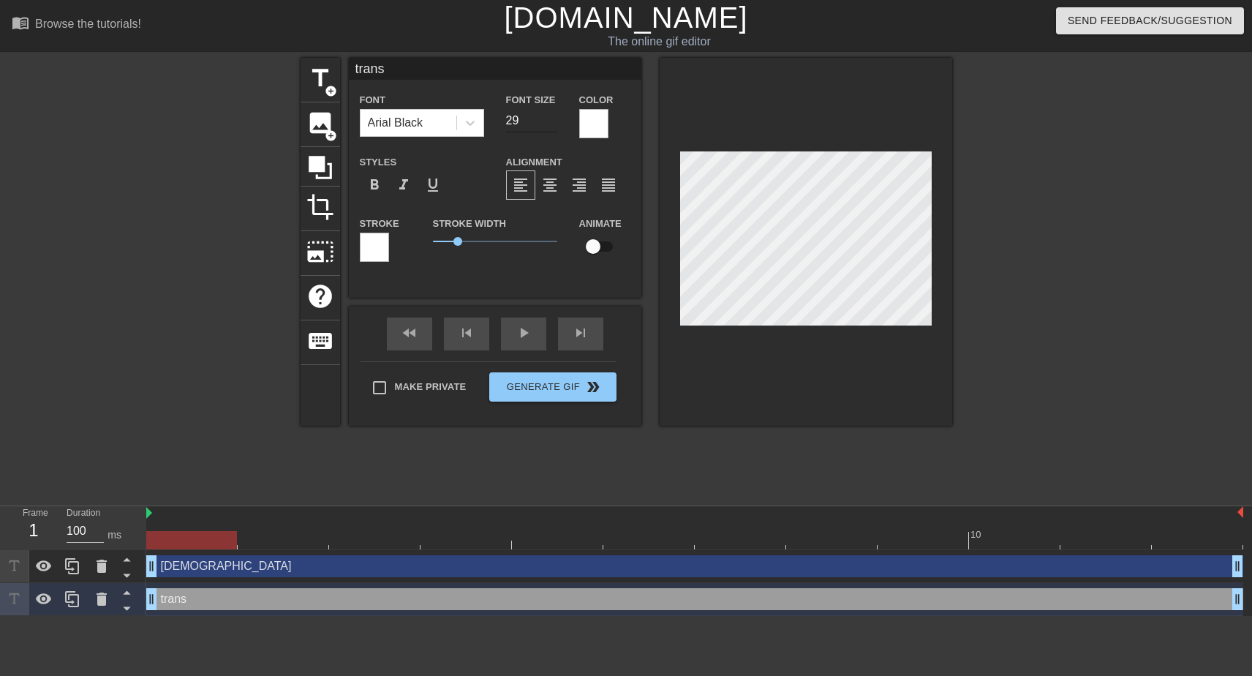
click at [545, 123] on input "29" at bounding box center [531, 120] width 51 height 23
click at [545, 123] on input "28" at bounding box center [531, 120] width 51 height 23
click at [545, 123] on input "27" at bounding box center [531, 120] width 51 height 23
click at [545, 123] on input "26" at bounding box center [531, 120] width 51 height 23
click at [545, 123] on input "25" at bounding box center [531, 120] width 51 height 23
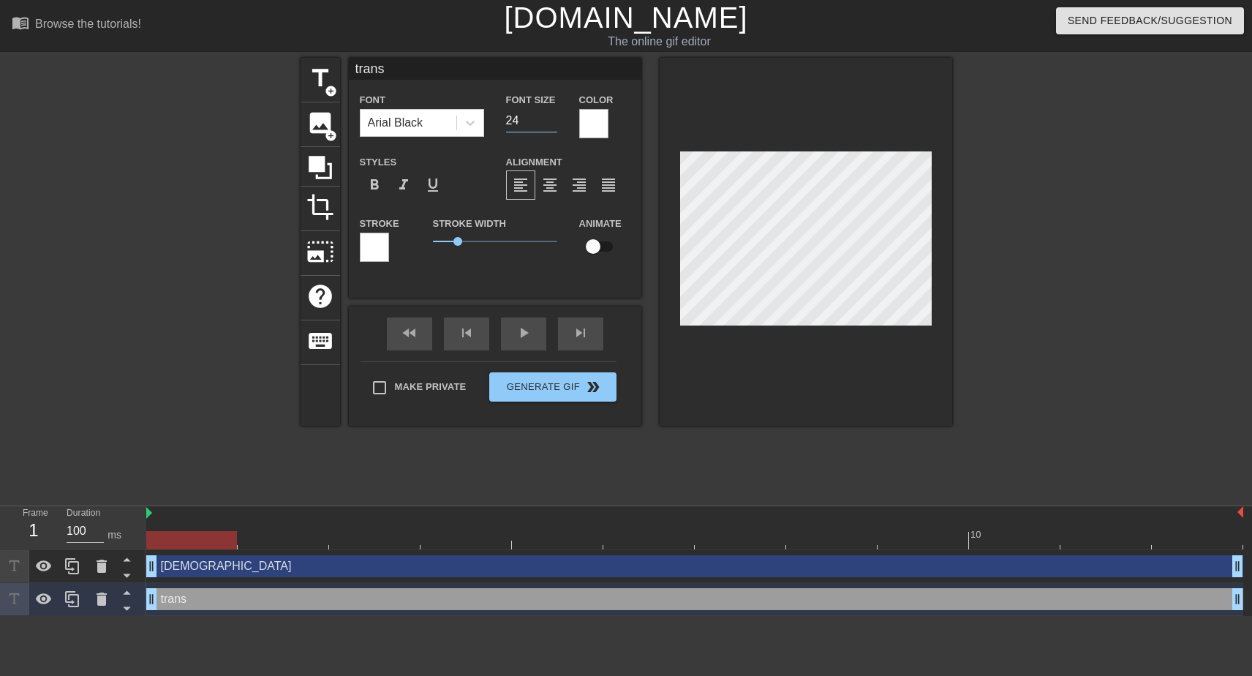
type input "24"
click at [545, 123] on input "24" at bounding box center [531, 120] width 51 height 23
click at [788, 146] on div at bounding box center [806, 242] width 292 height 368
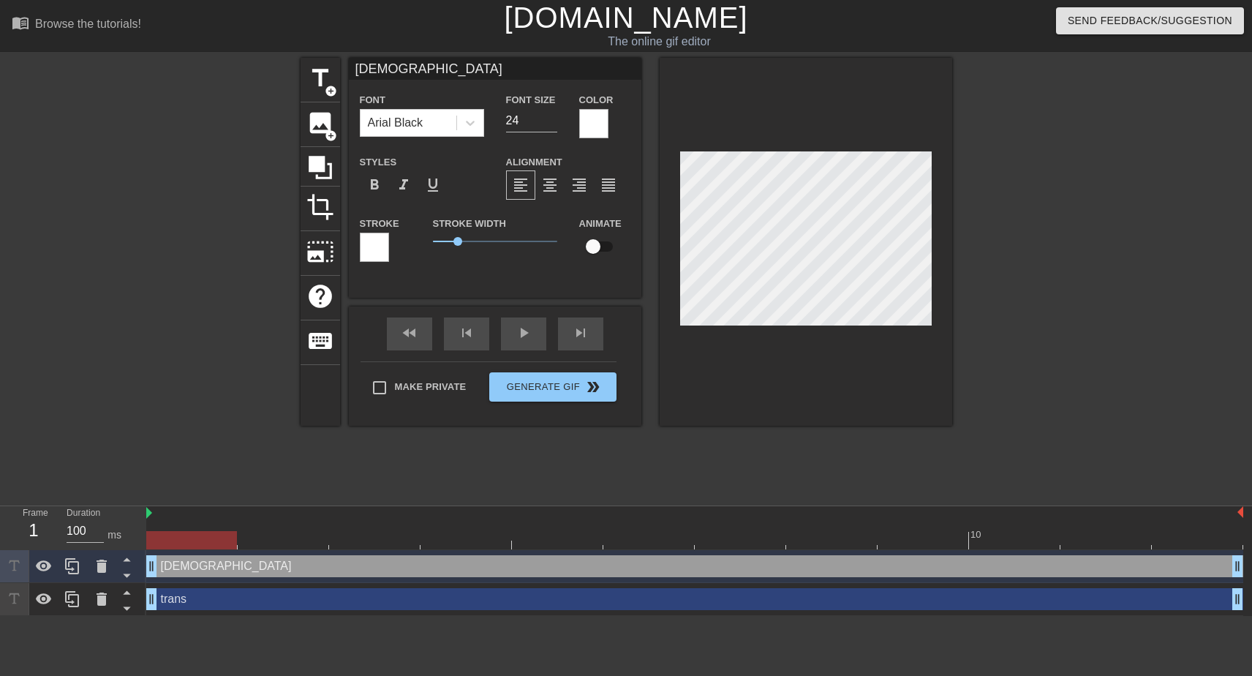
type input "trans"
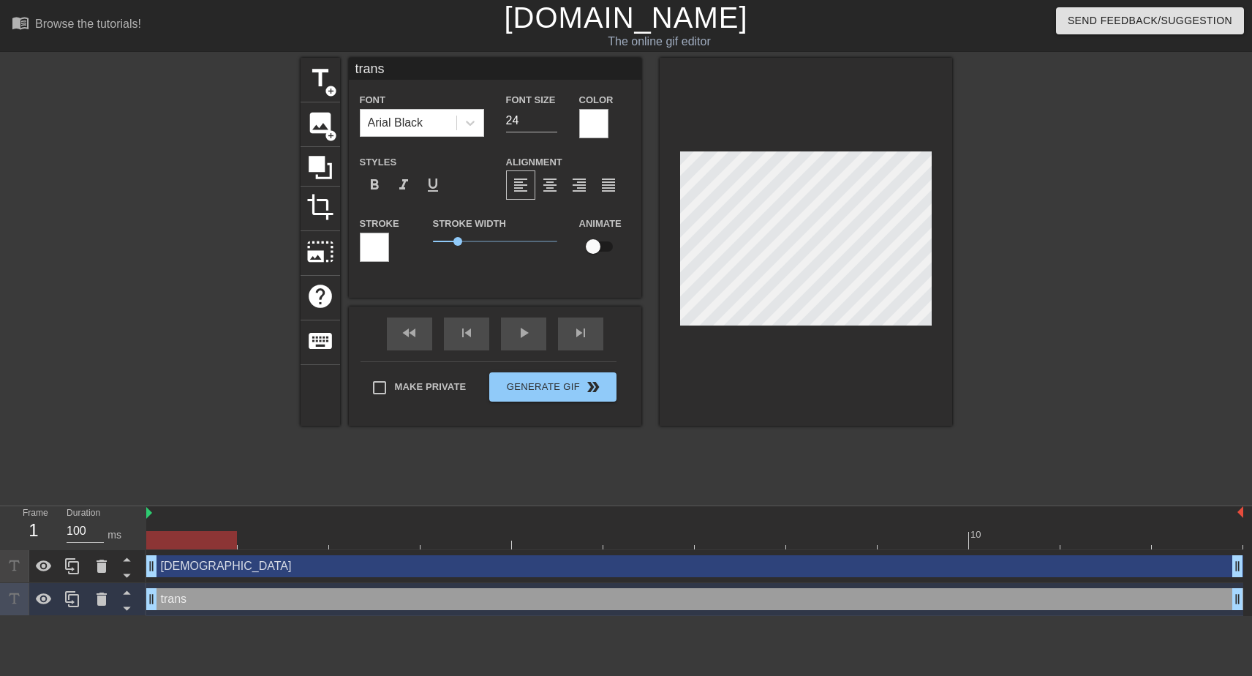
click at [596, 245] on input "checkbox" at bounding box center [592, 247] width 83 height 28
checkbox input "true"
type input "[DEMOGRAPHIC_DATA]"
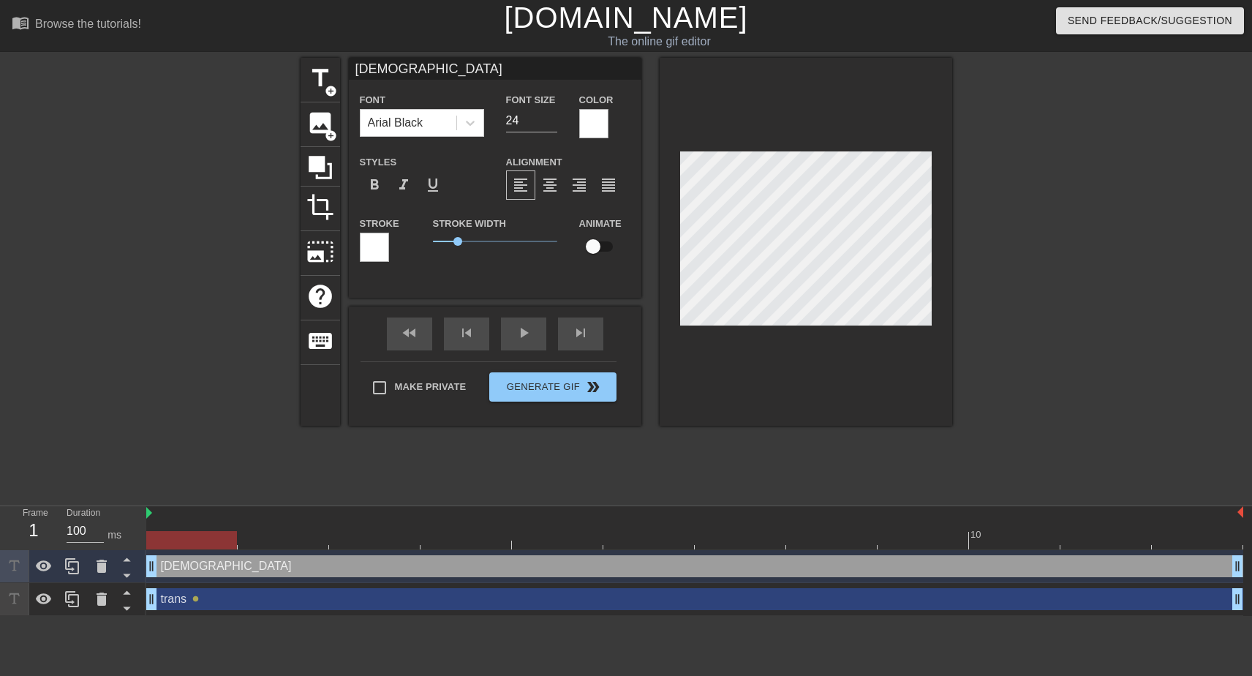
click at [597, 243] on input "checkbox" at bounding box center [592, 247] width 83 height 28
checkbox input "true"
click at [587, 334] on div "skip_next" at bounding box center [580, 333] width 45 height 33
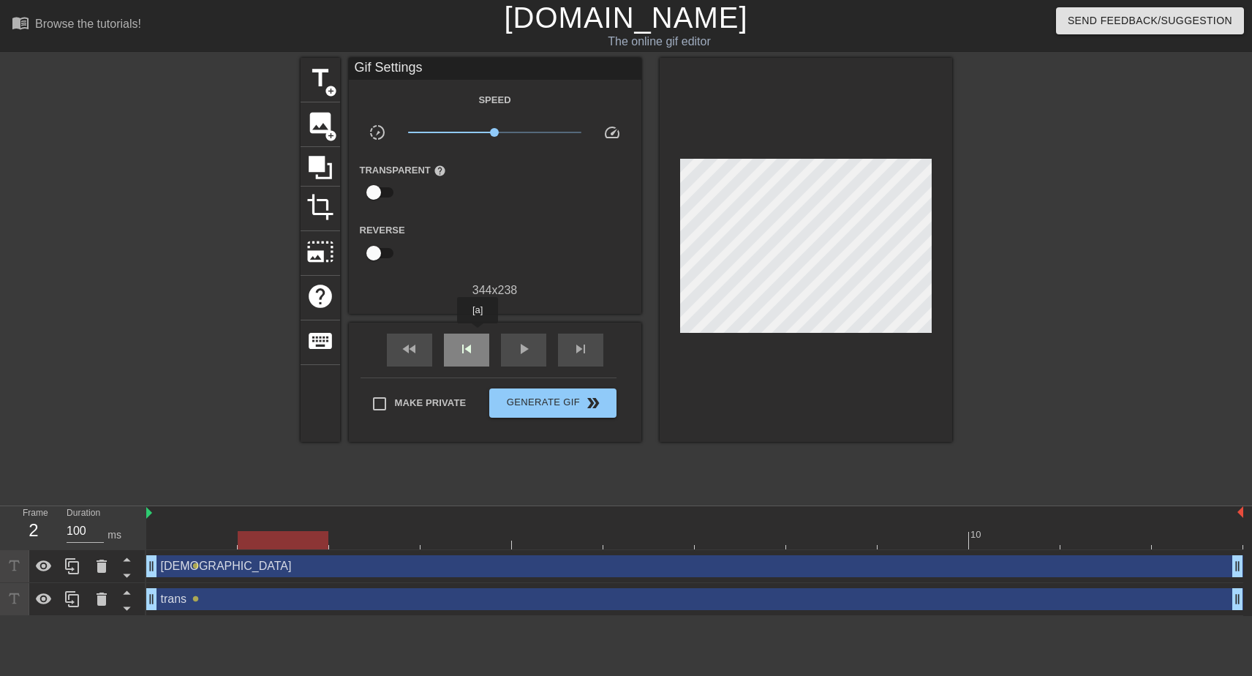
click at [466, 337] on div "skip_previous" at bounding box center [466, 349] width 45 height 33
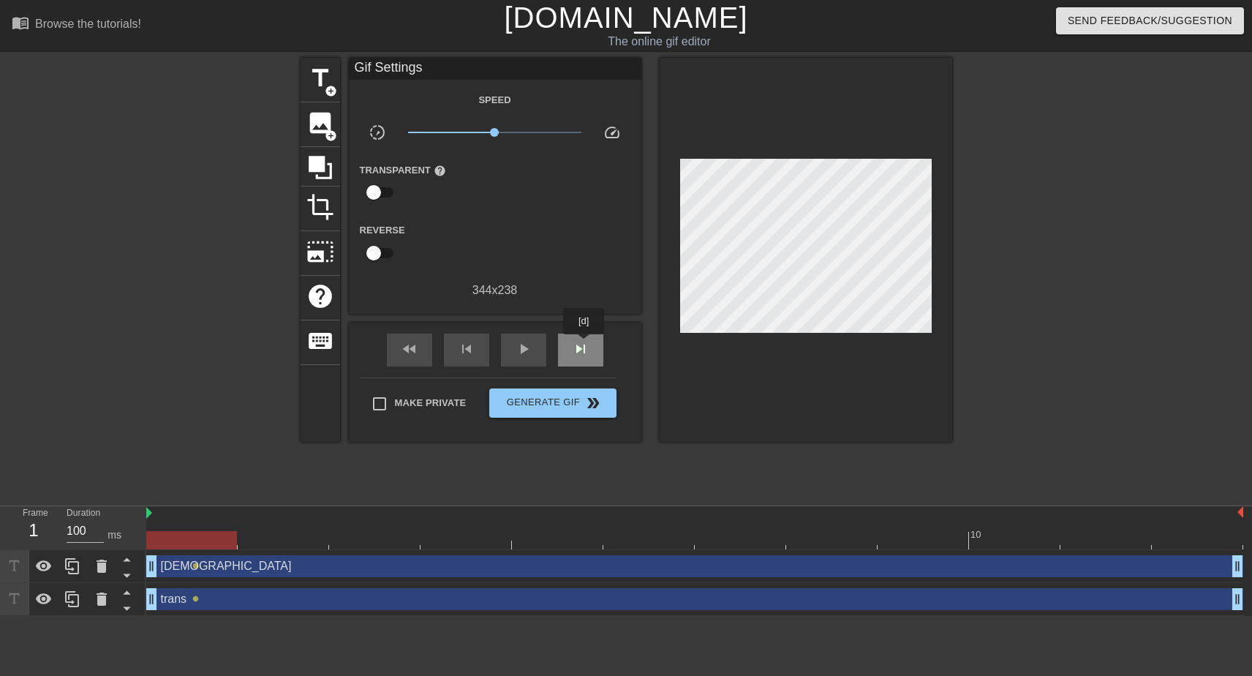
click at [585, 344] on span "skip_next" at bounding box center [581, 349] width 18 height 18
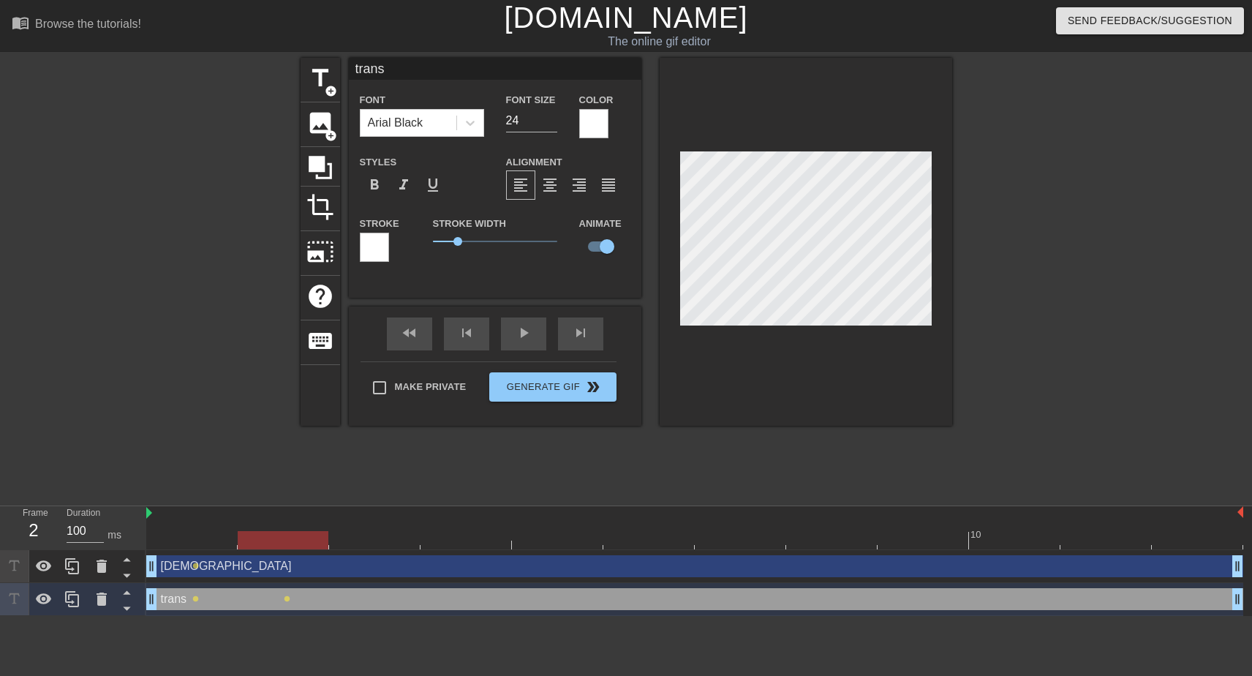
type input "[DEMOGRAPHIC_DATA]"
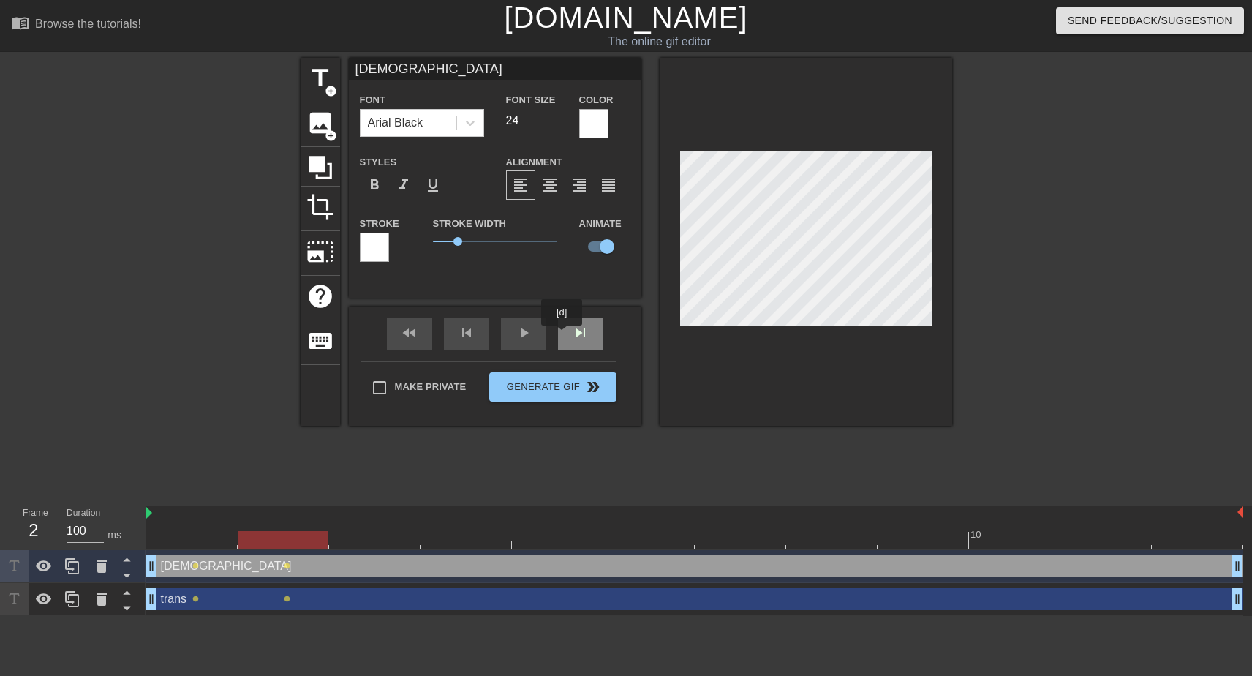
click at [564, 336] on div "skip_next" at bounding box center [580, 333] width 45 height 33
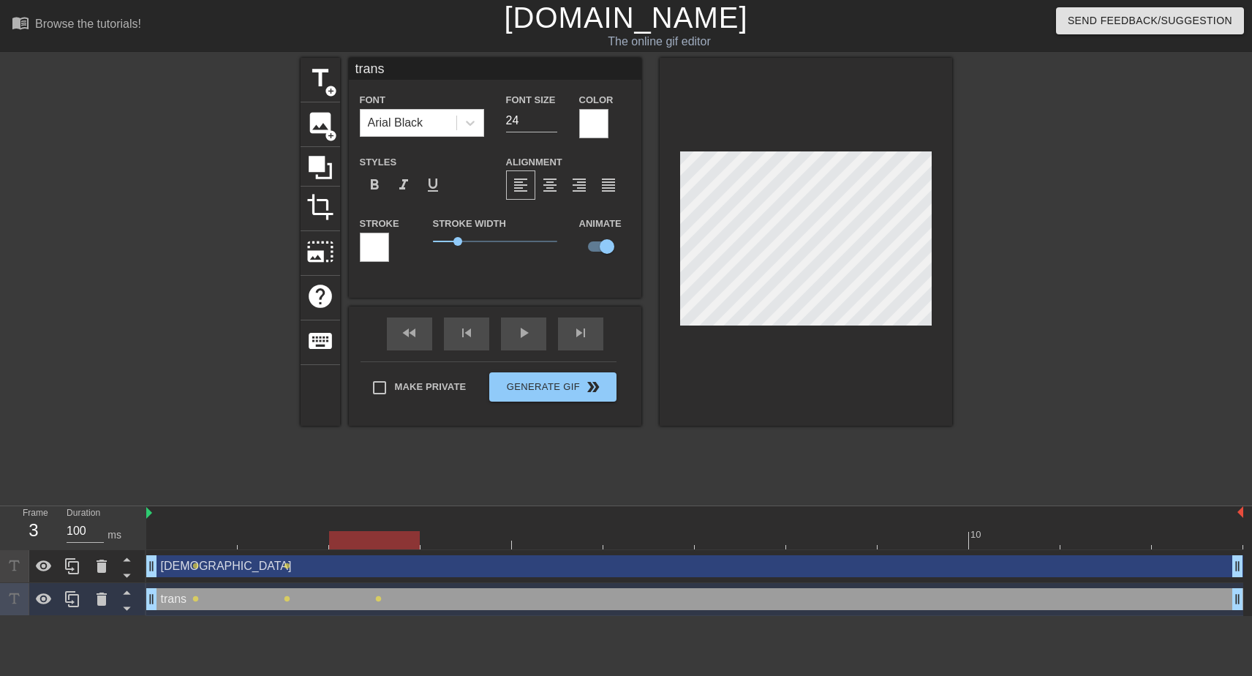
type input "[DEMOGRAPHIC_DATA]"
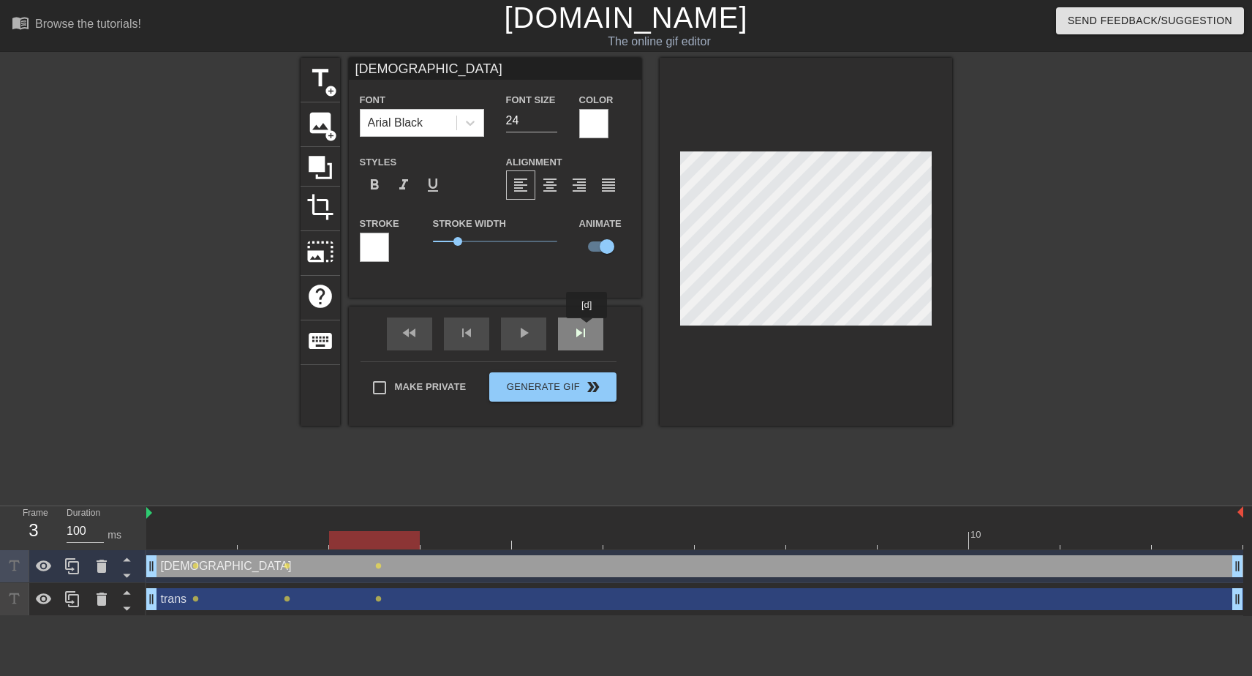
click at [588, 328] on div "fast_rewind skip_previous play_arrow skip_next" at bounding box center [495, 333] width 238 height 55
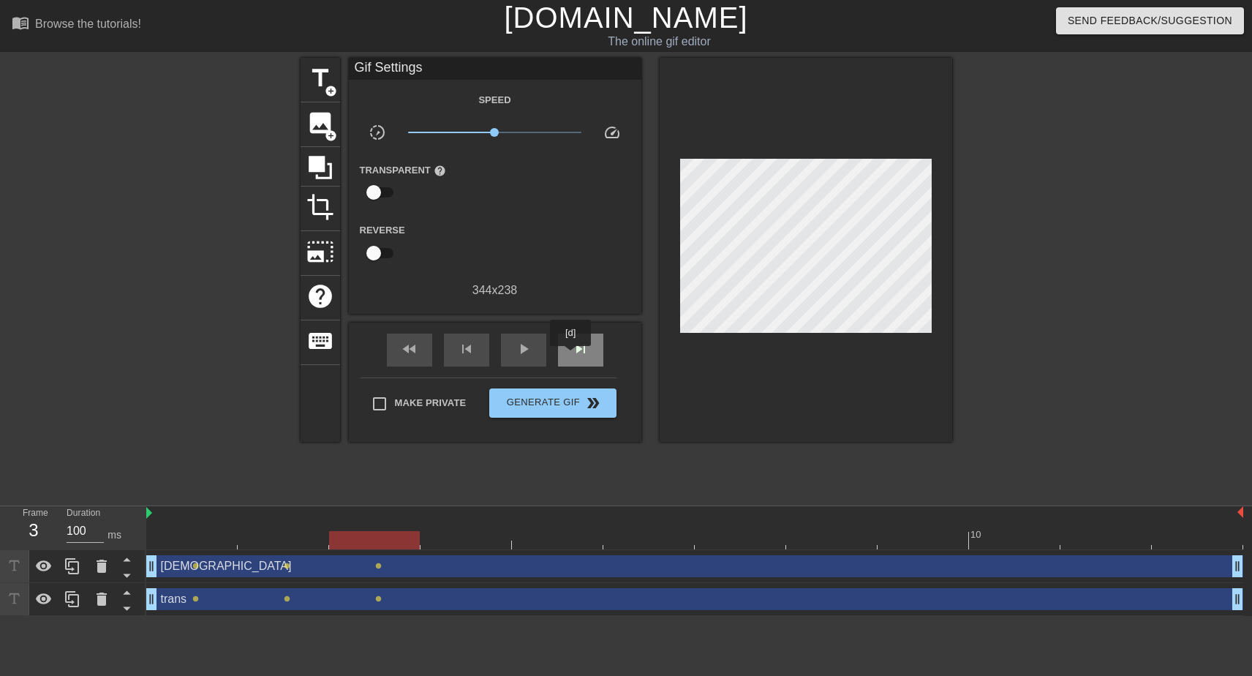
click at [572, 356] on span "skip_next" at bounding box center [581, 349] width 18 height 18
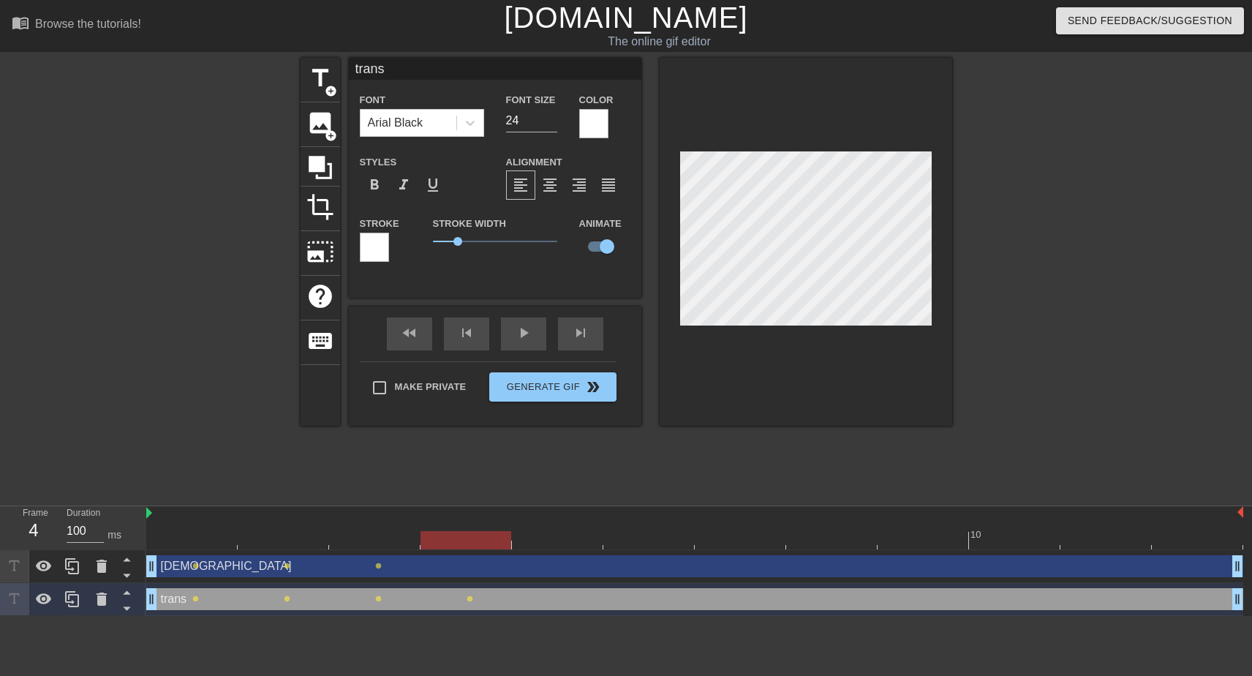
type input "[DEMOGRAPHIC_DATA]"
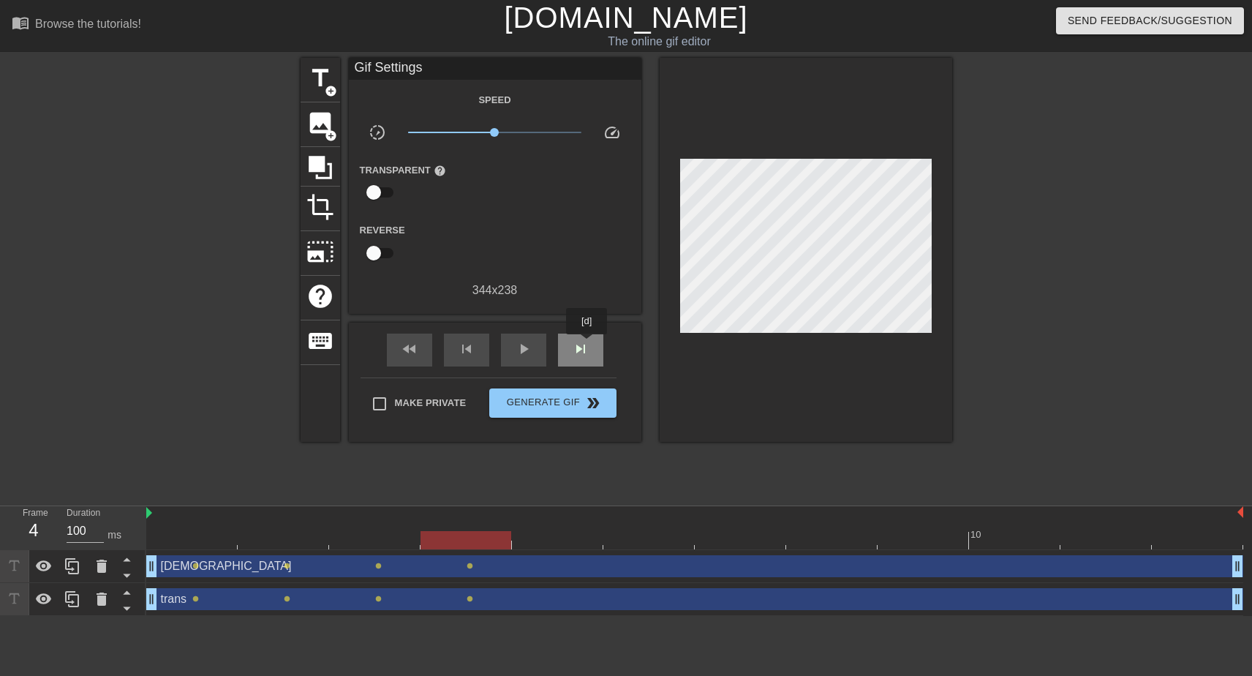
click at [588, 344] on div "skip_next" at bounding box center [580, 349] width 45 height 33
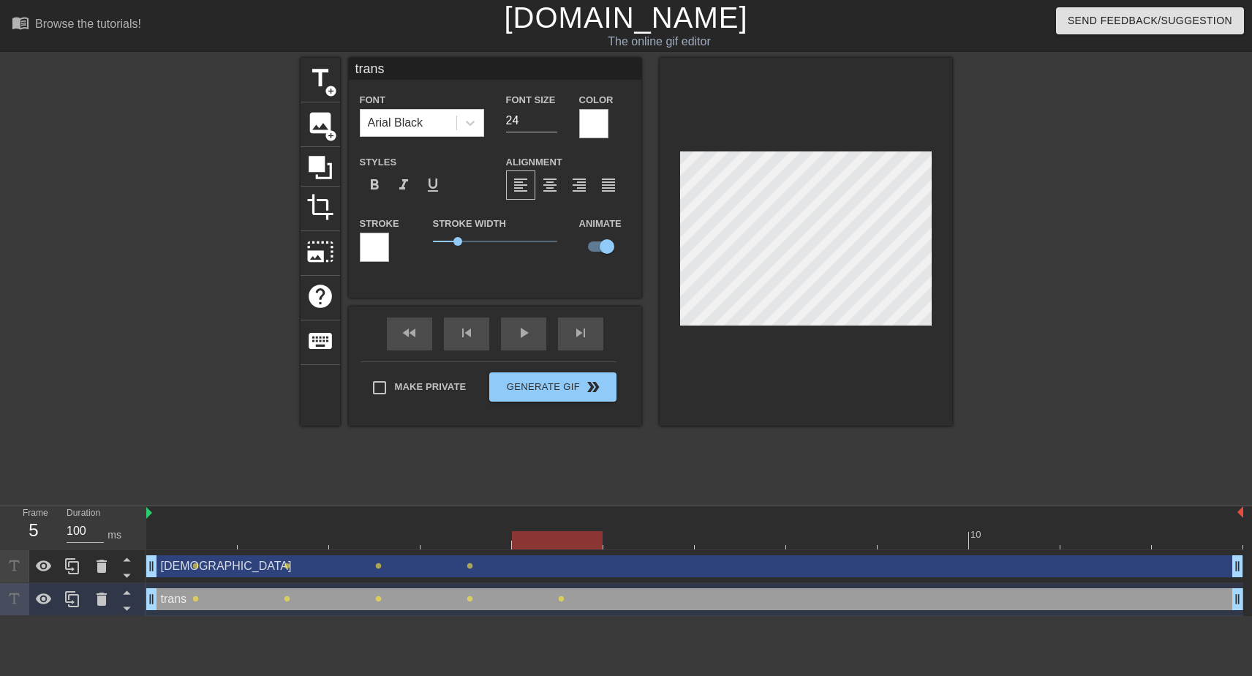
type input "[DEMOGRAPHIC_DATA]"
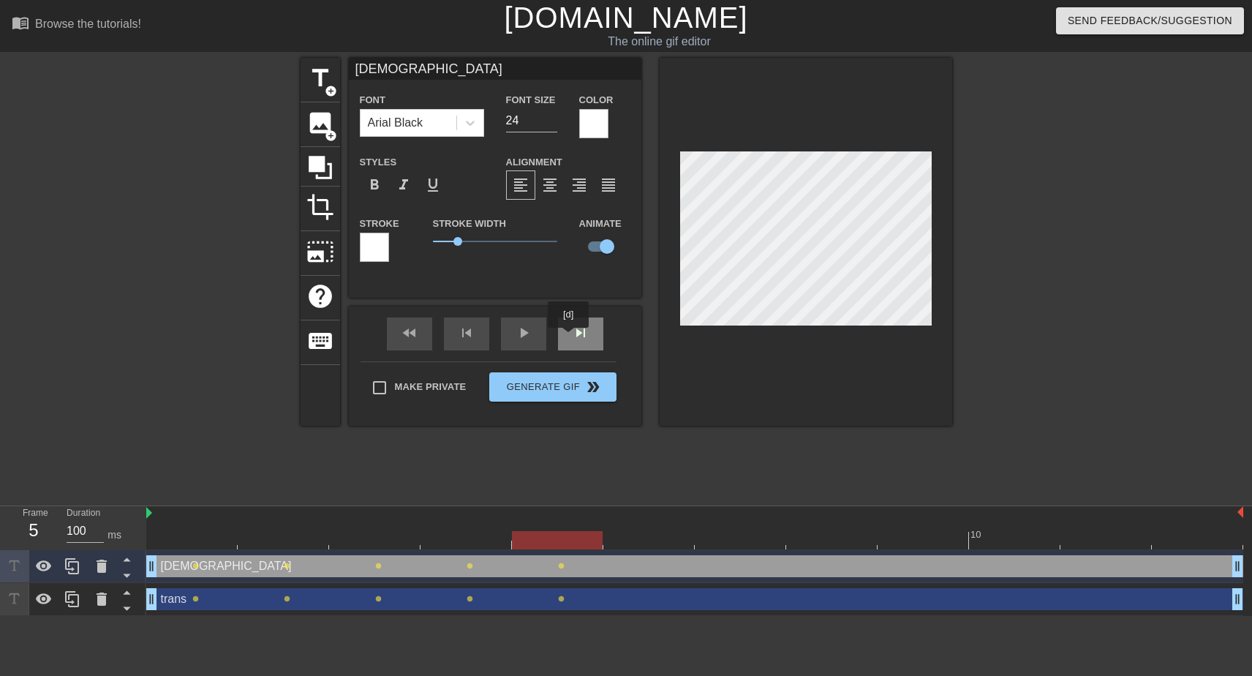
click at [586, 336] on div "skip_next" at bounding box center [580, 333] width 45 height 33
type input "trans"
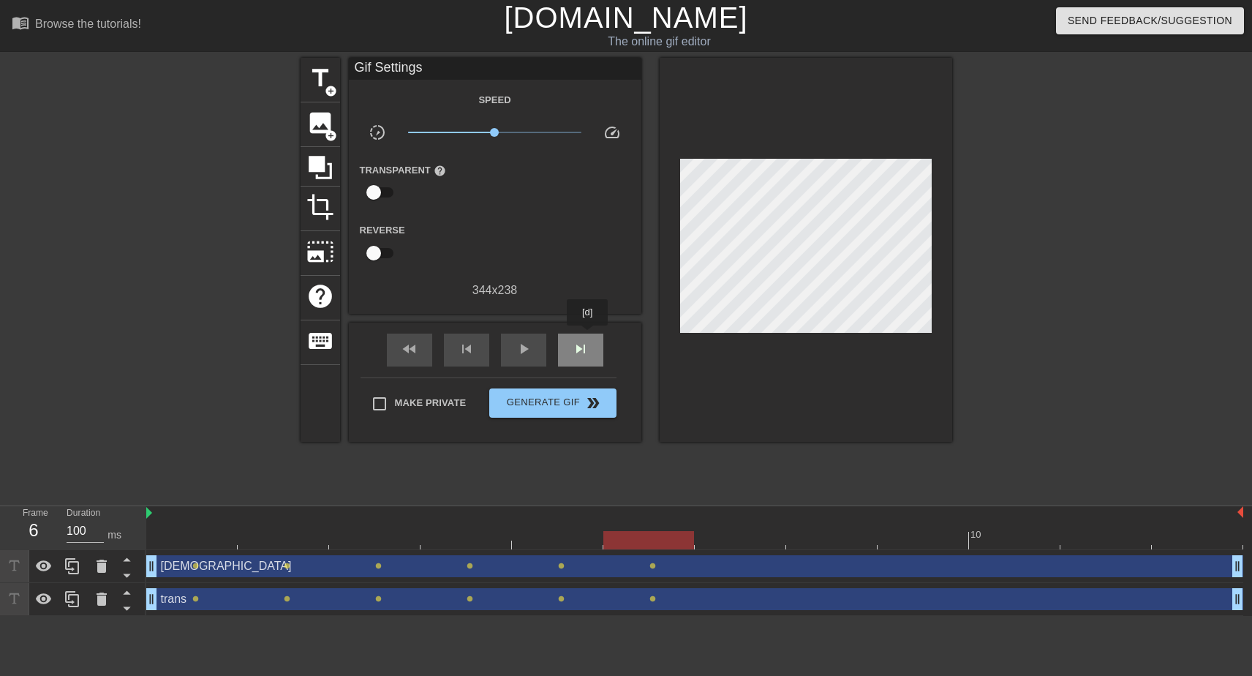
click at [589, 336] on div "skip_next" at bounding box center [580, 349] width 45 height 33
click at [588, 341] on span "skip_next" at bounding box center [581, 349] width 18 height 18
click at [587, 342] on span "skip_next" at bounding box center [581, 349] width 18 height 18
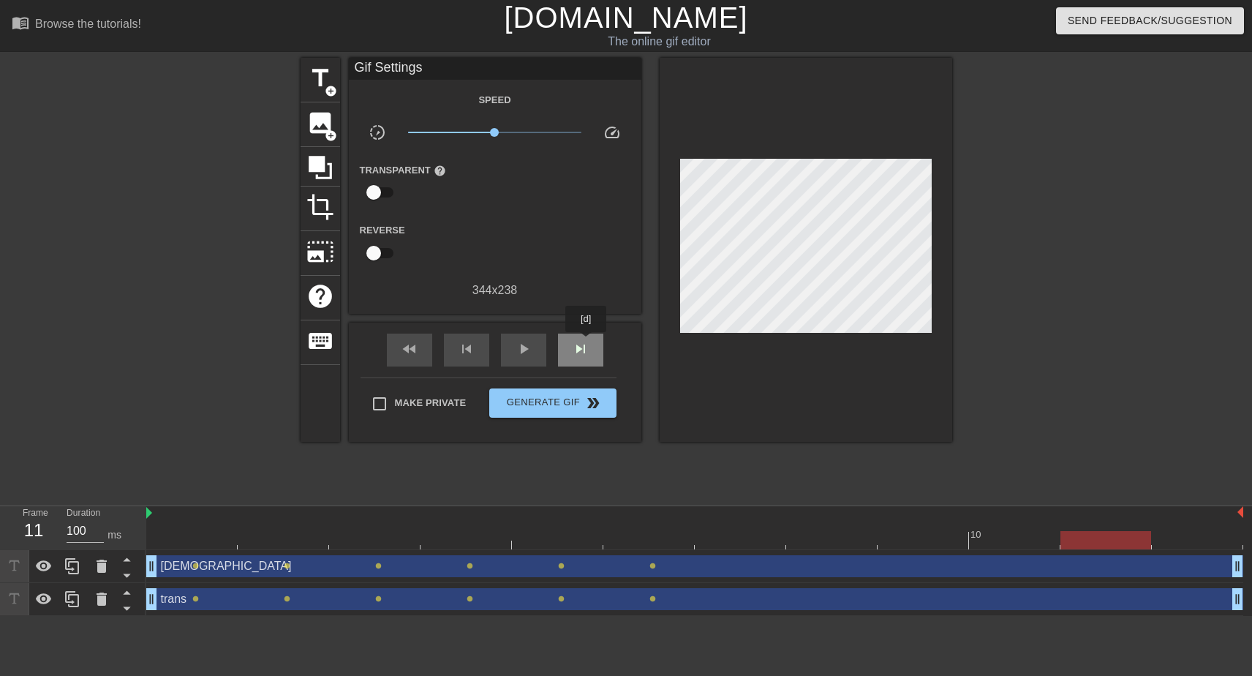
click at [587, 342] on span "skip_next" at bounding box center [581, 349] width 18 height 18
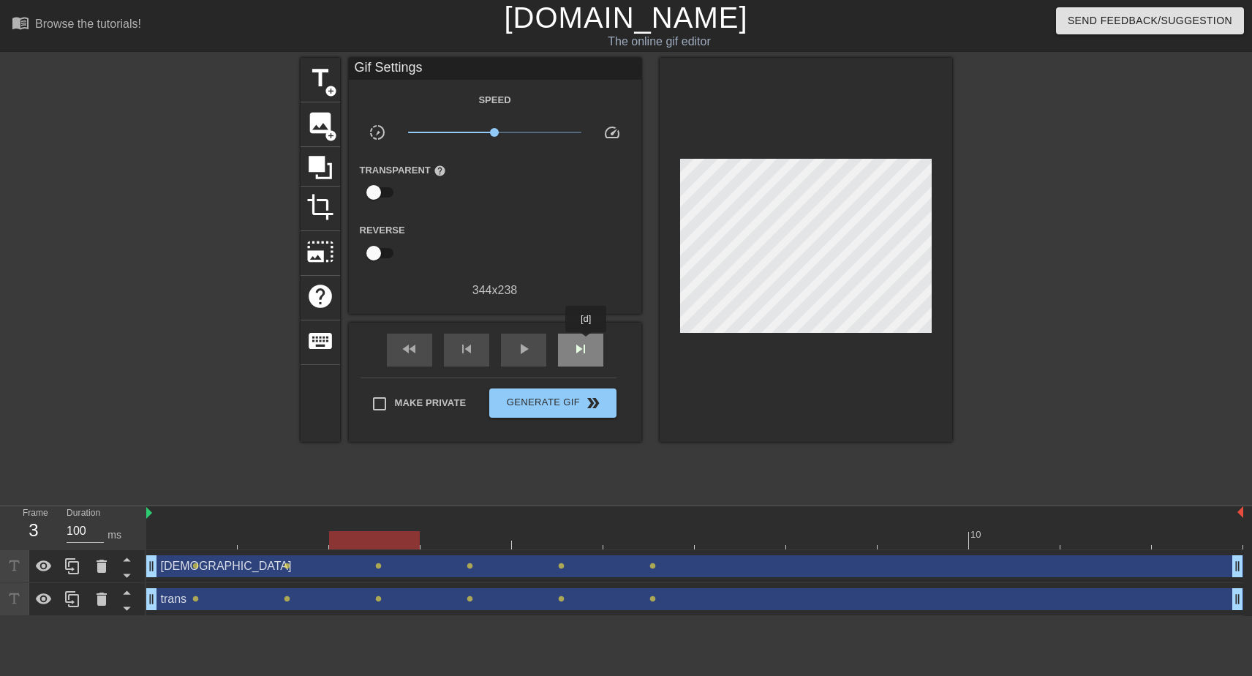
click at [587, 342] on span "skip_next" at bounding box center [581, 349] width 18 height 18
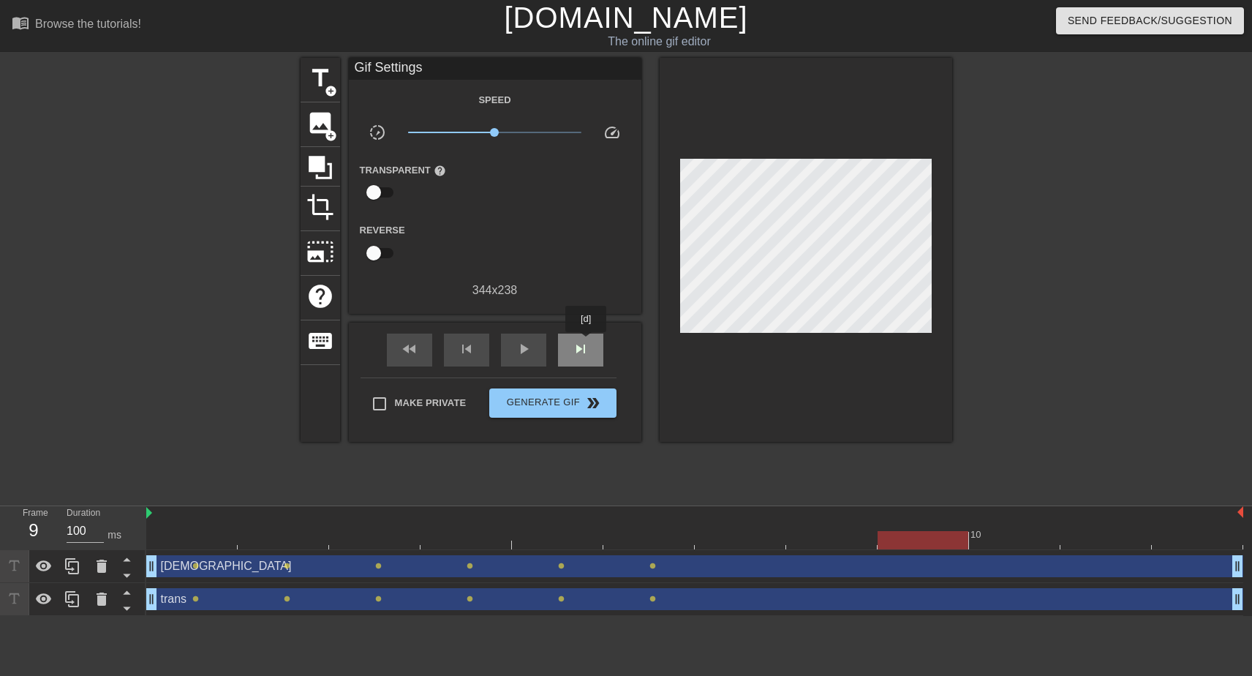
click at [587, 342] on span "skip_next" at bounding box center [581, 349] width 18 height 18
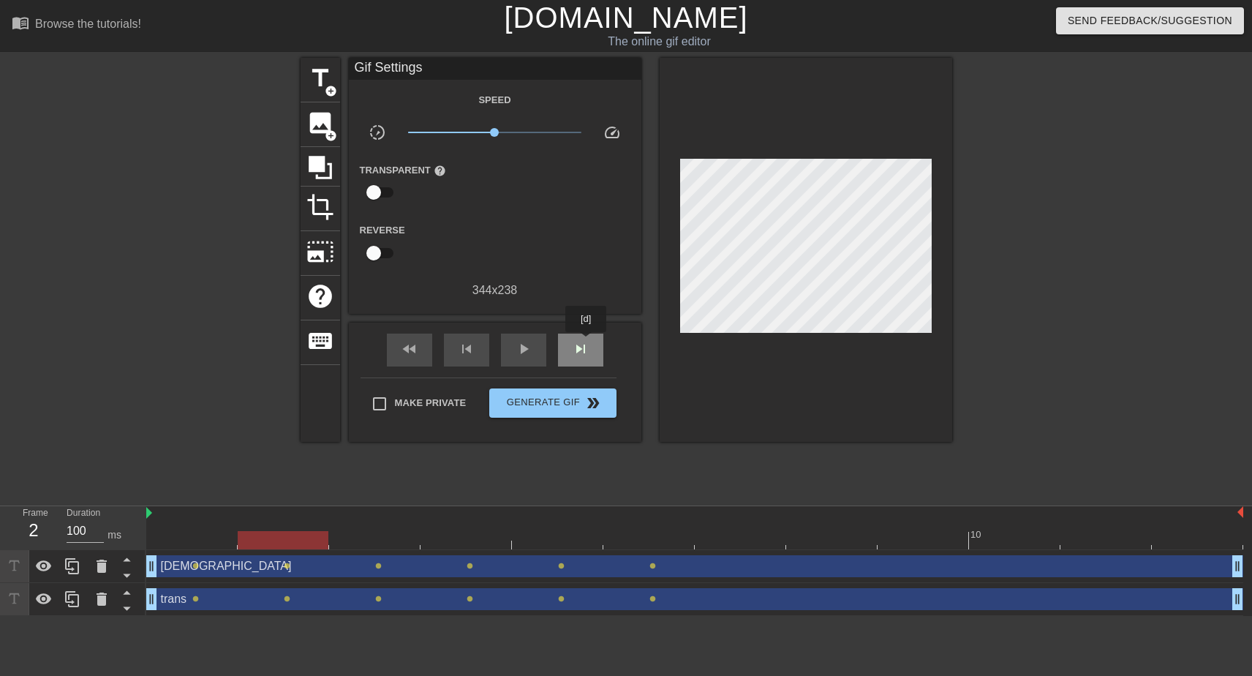
click at [587, 342] on span "skip_next" at bounding box center [581, 349] width 18 height 18
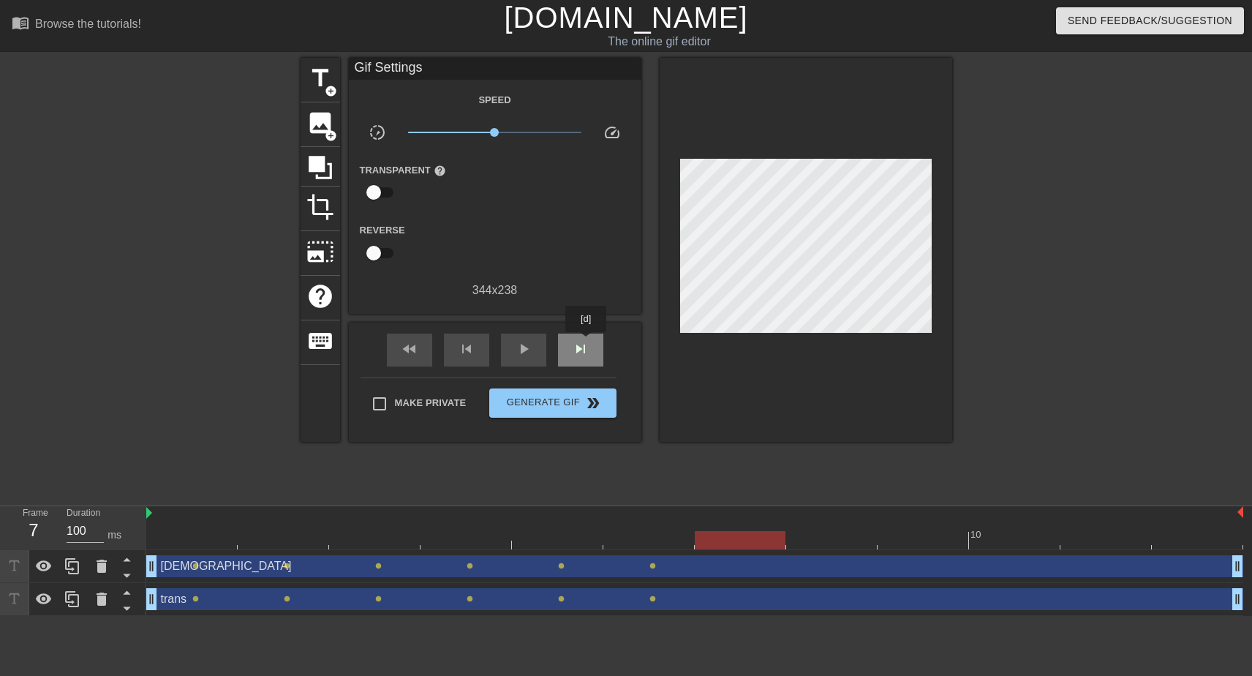
click at [587, 342] on span "skip_next" at bounding box center [581, 349] width 18 height 18
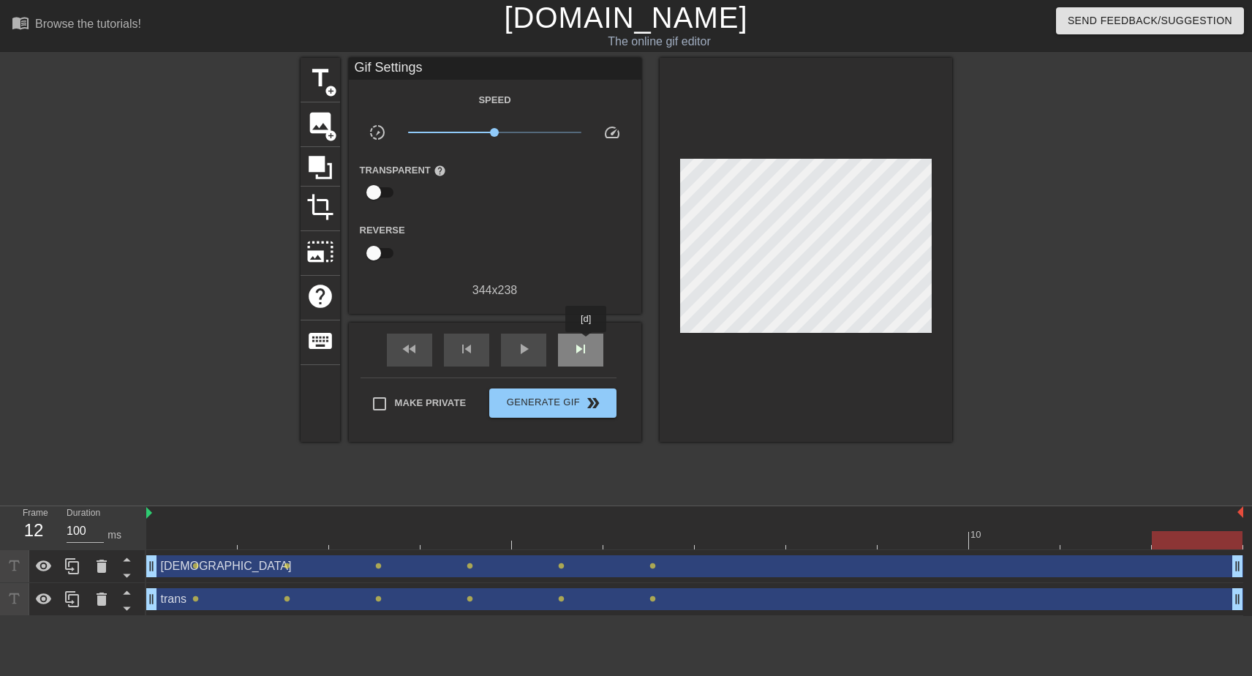
click at [587, 342] on span "skip_next" at bounding box center [581, 349] width 18 height 18
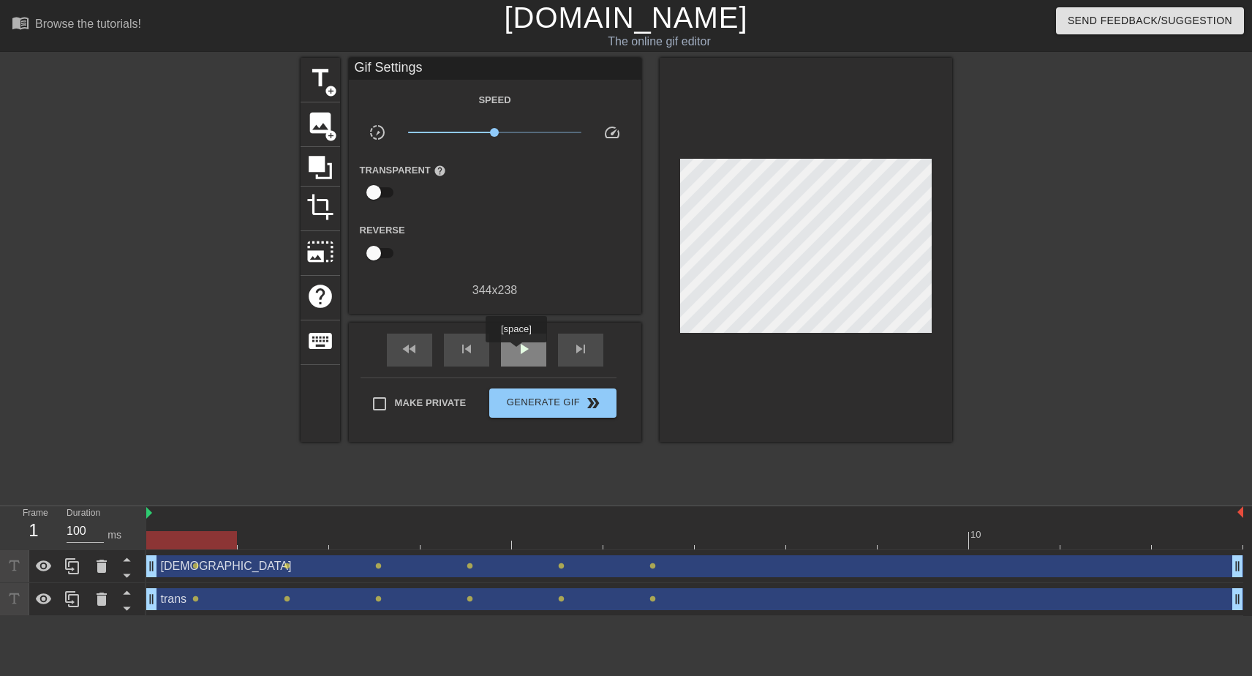
click at [518, 352] on span "play_arrow" at bounding box center [524, 349] width 18 height 18
click at [563, 401] on span "Generate Gif double_arrow" at bounding box center [552, 403] width 115 height 18
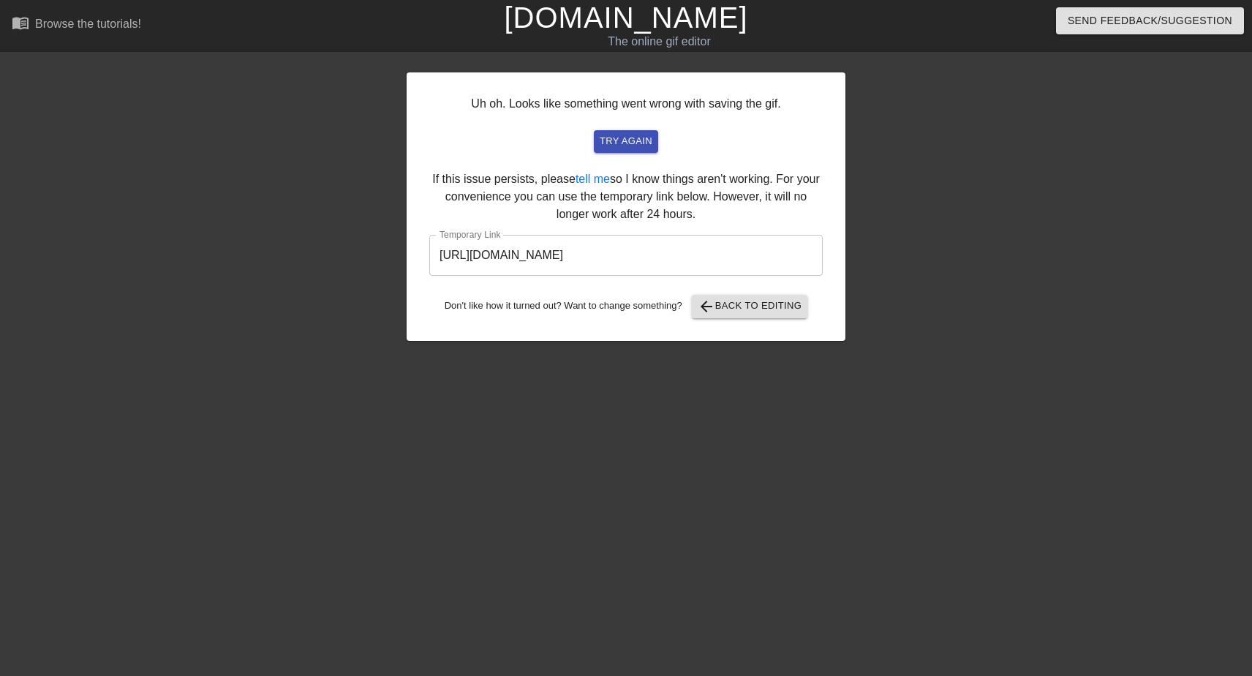
click at [694, 271] on input "[URL][DOMAIN_NAME]" at bounding box center [625, 255] width 393 height 41
click at [698, 259] on input "[URL][DOMAIN_NAME]" at bounding box center [625, 255] width 393 height 41
click at [762, 292] on div "Uh oh. Looks like something went wrong with saving the gif. try again If this i…" at bounding box center [626, 206] width 439 height 268
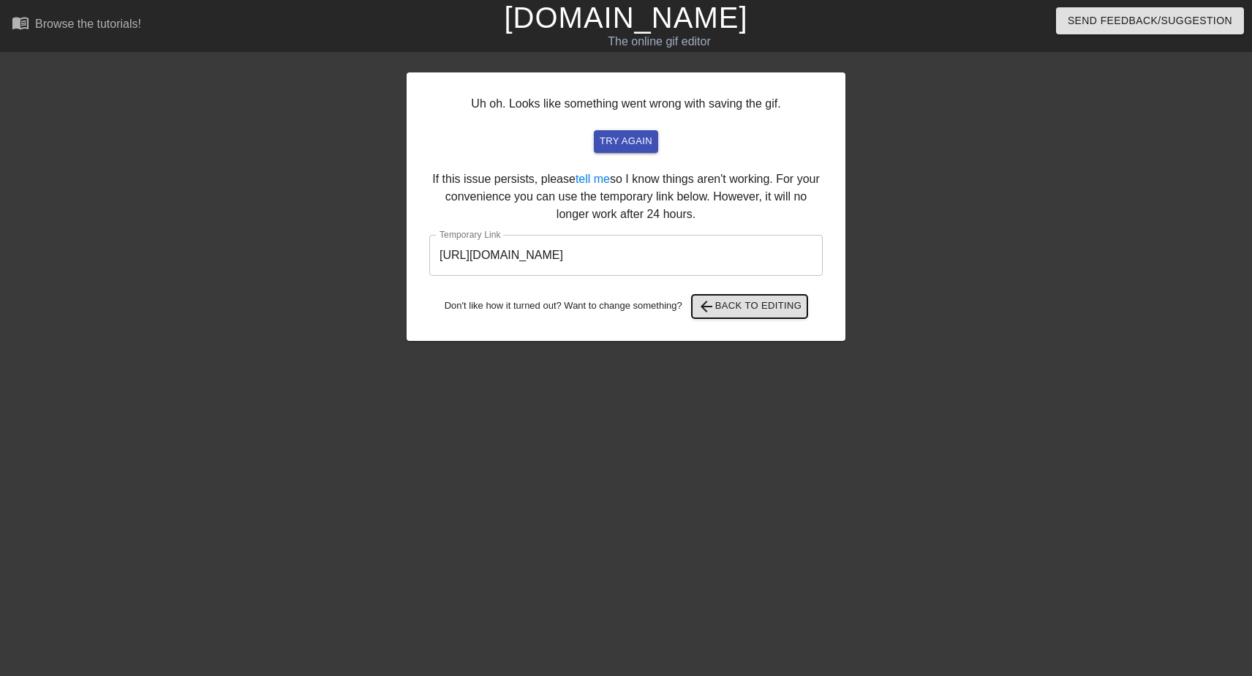
click at [755, 306] on span "arrow_back Back to Editing" at bounding box center [750, 307] width 105 height 18
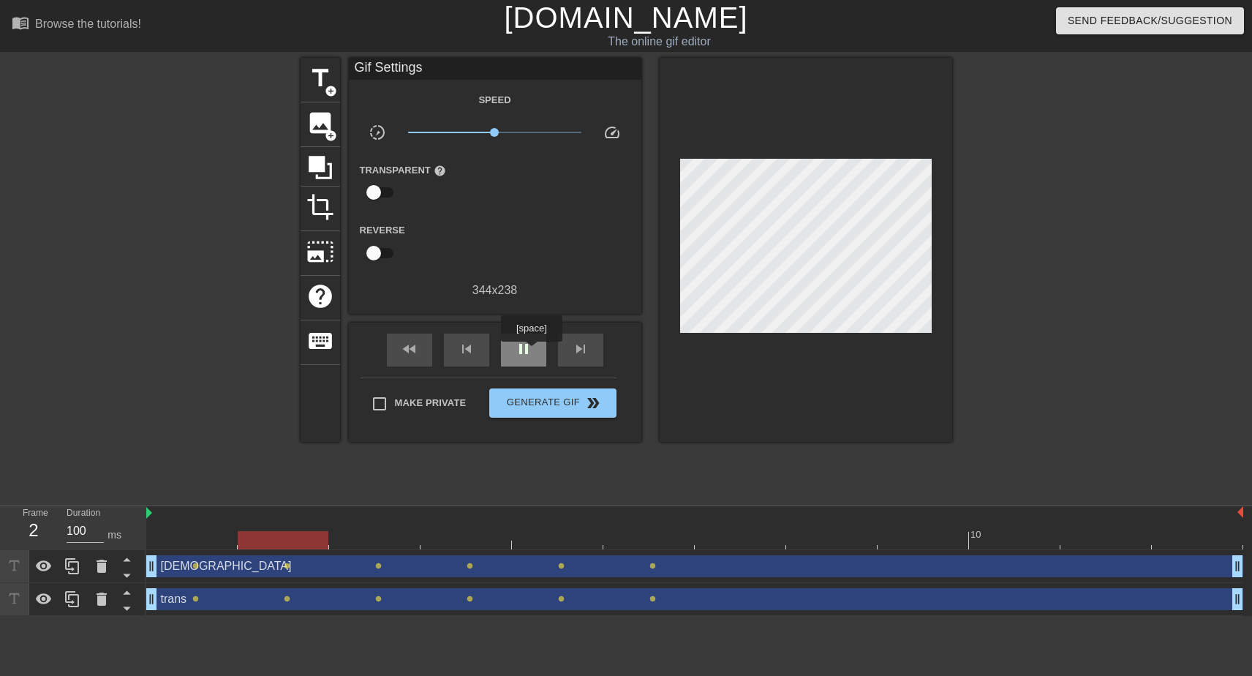
click at [533, 352] on div "pause" at bounding box center [523, 349] width 45 height 33
drag, startPoint x: 477, startPoint y: 537, endPoint x: 203, endPoint y: 542, distance: 273.5
click at [203, 542] on div at bounding box center [191, 540] width 91 height 18
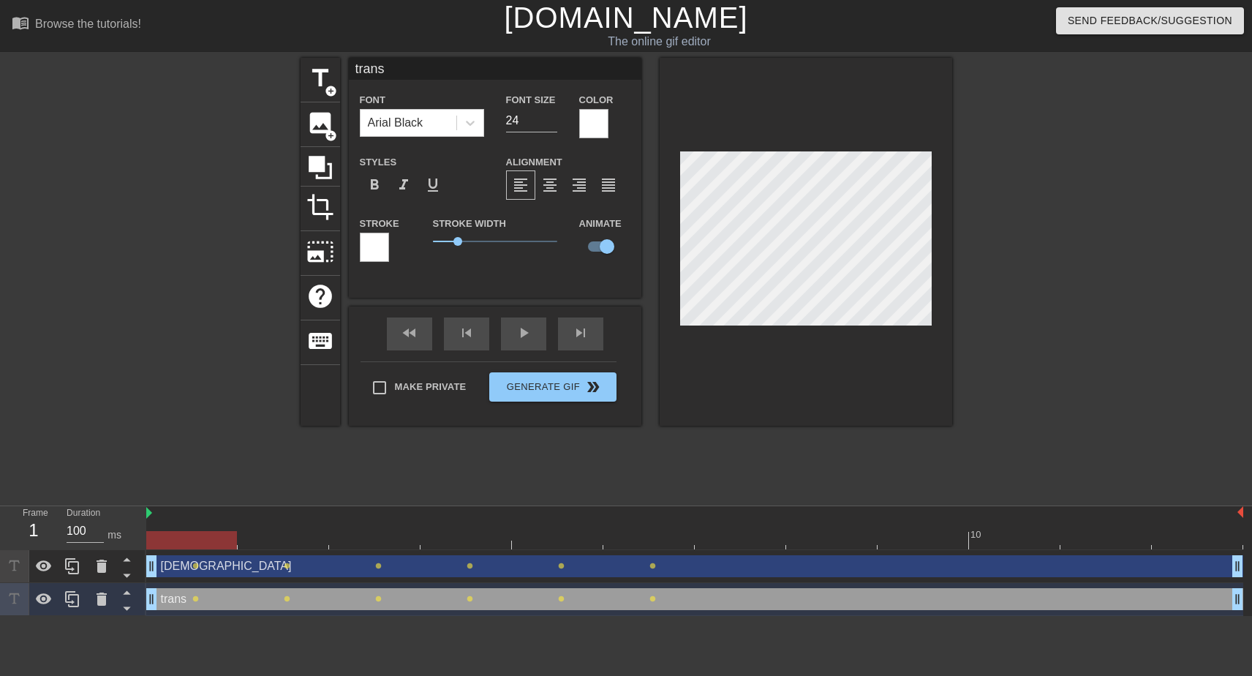
scroll to position [2, 1]
type input "g"
type textarea "g"
type input "gi"
type textarea "gi"
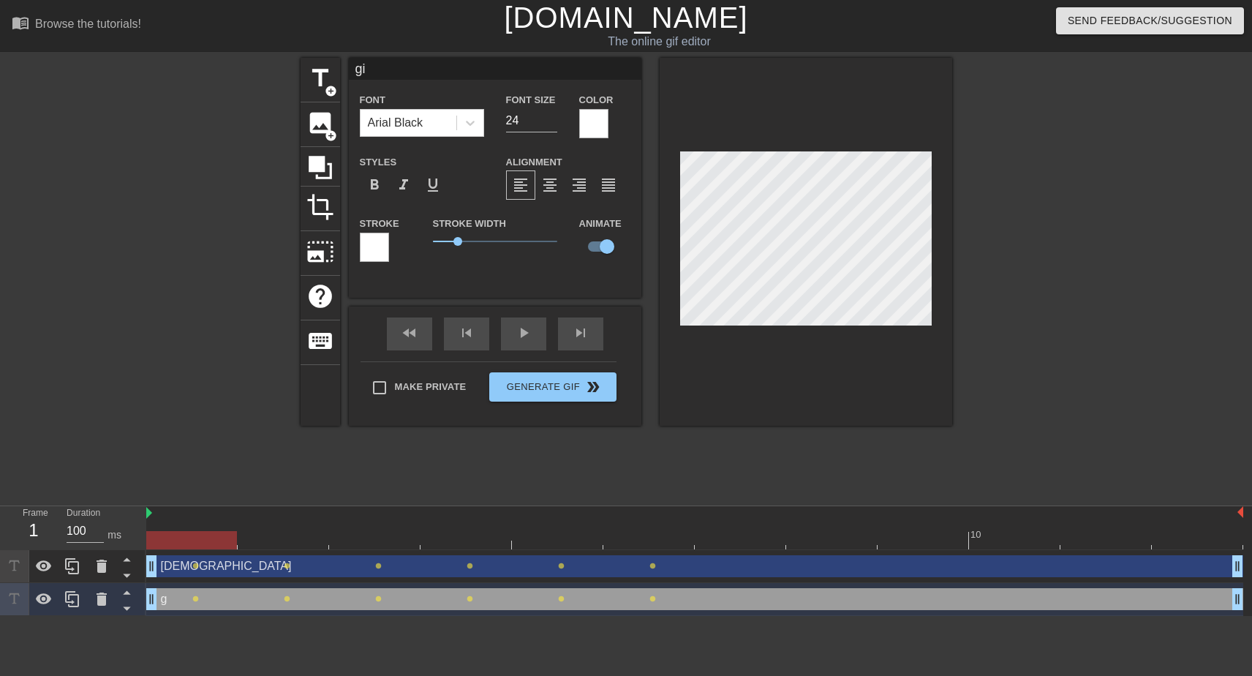
type input "gir"
type textarea "gir"
type input "girl"
type textarea "girl"
type input "girl"
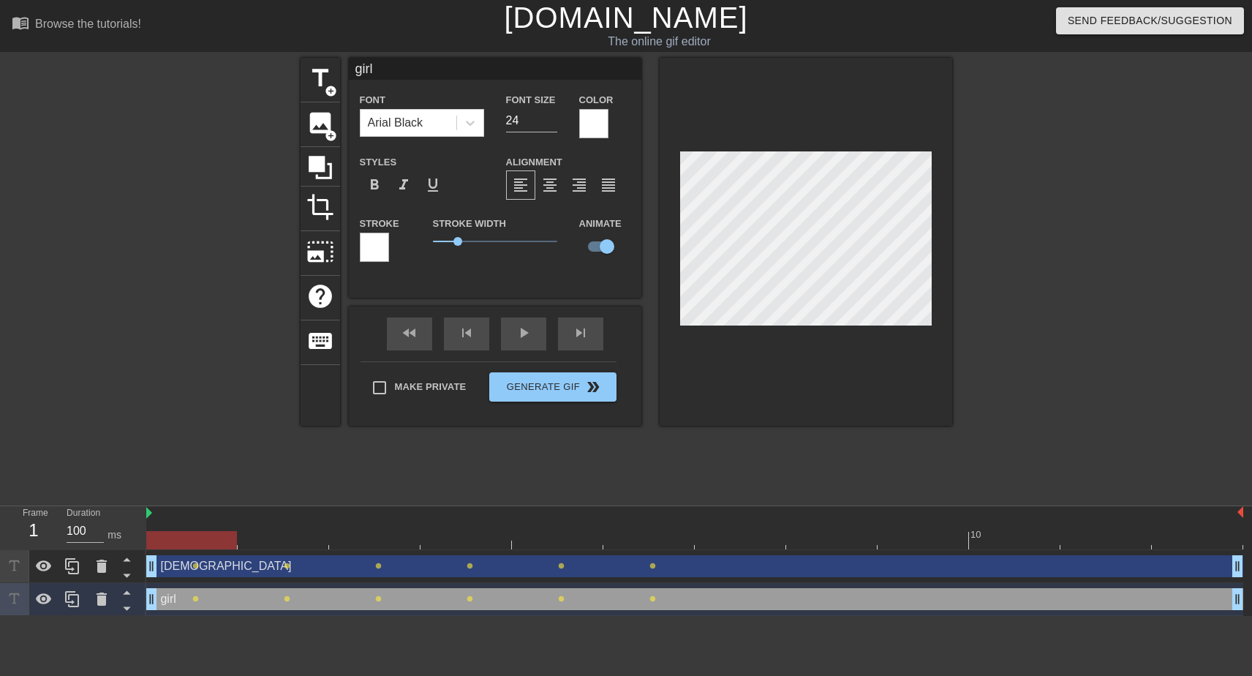
type textarea "girl"
type input "girl [DEMOGRAPHIC_DATA]"
type textarea "girl [DEMOGRAPHIC_DATA]"
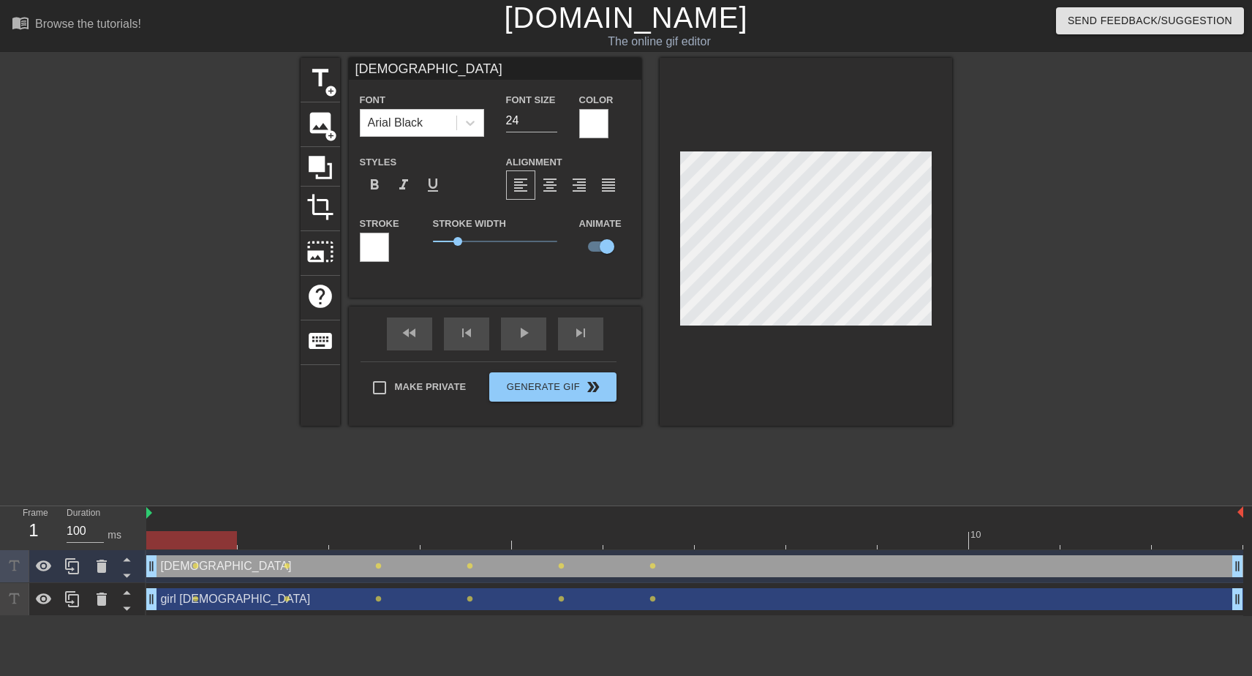
type input "girl [DEMOGRAPHIC_DATA]"
type textarea "girl [DEMOGRAPHIC_DATA]"
type input "girl"
type textarea "girl"
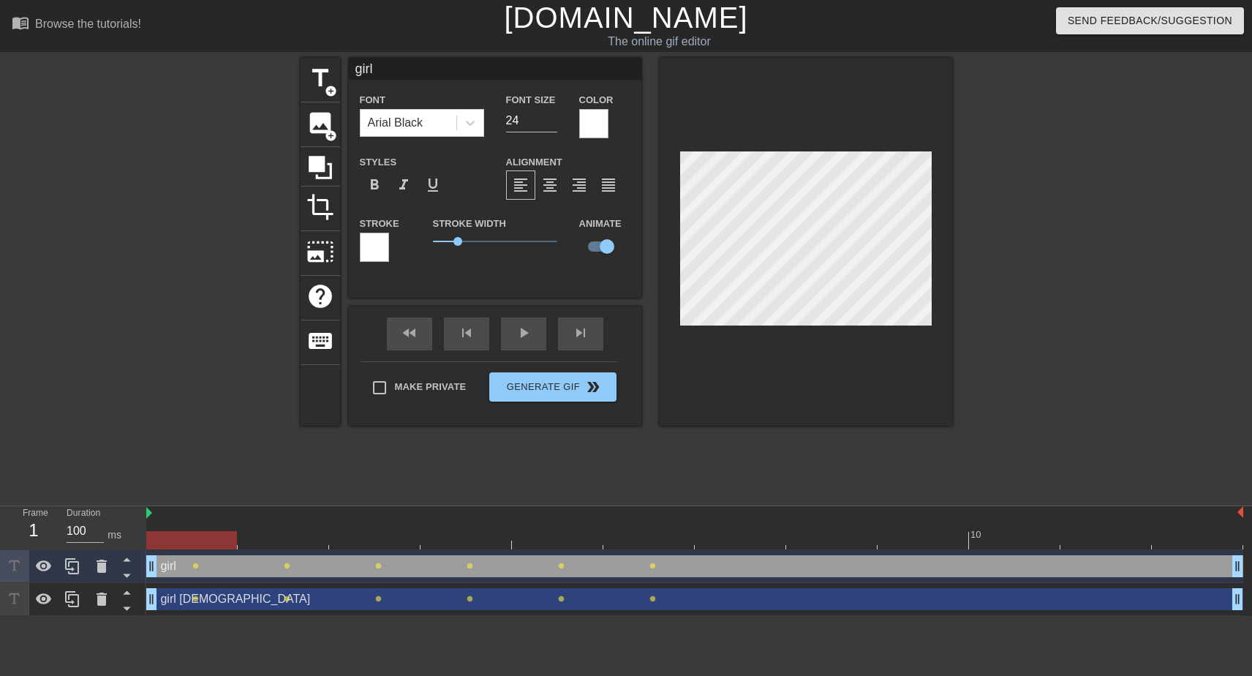
type input "girl [DEMOGRAPHIC_DATA]"
type textarea "girl [DEMOGRAPHIC_DATA]"
click at [540, 486] on div "title add_circle image add_circle crop photo_size_select_large help keyboard gi…" at bounding box center [626, 277] width 651 height 439
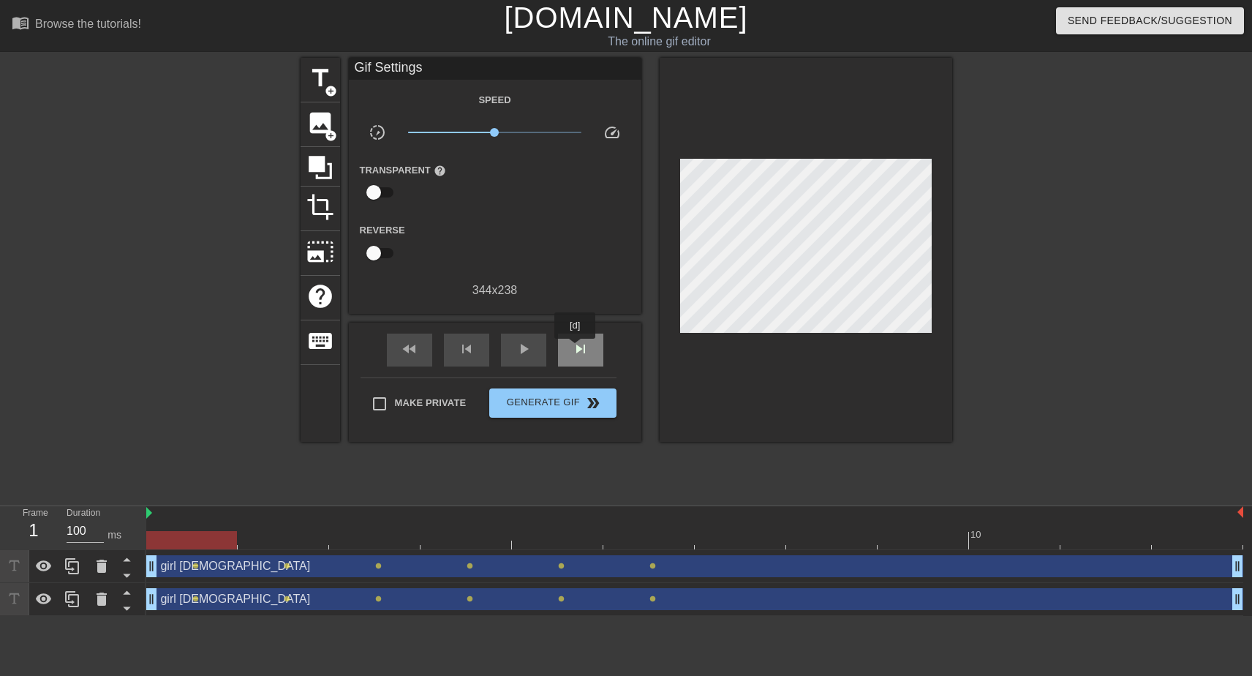
click at [576, 349] on span "skip_next" at bounding box center [581, 349] width 18 height 18
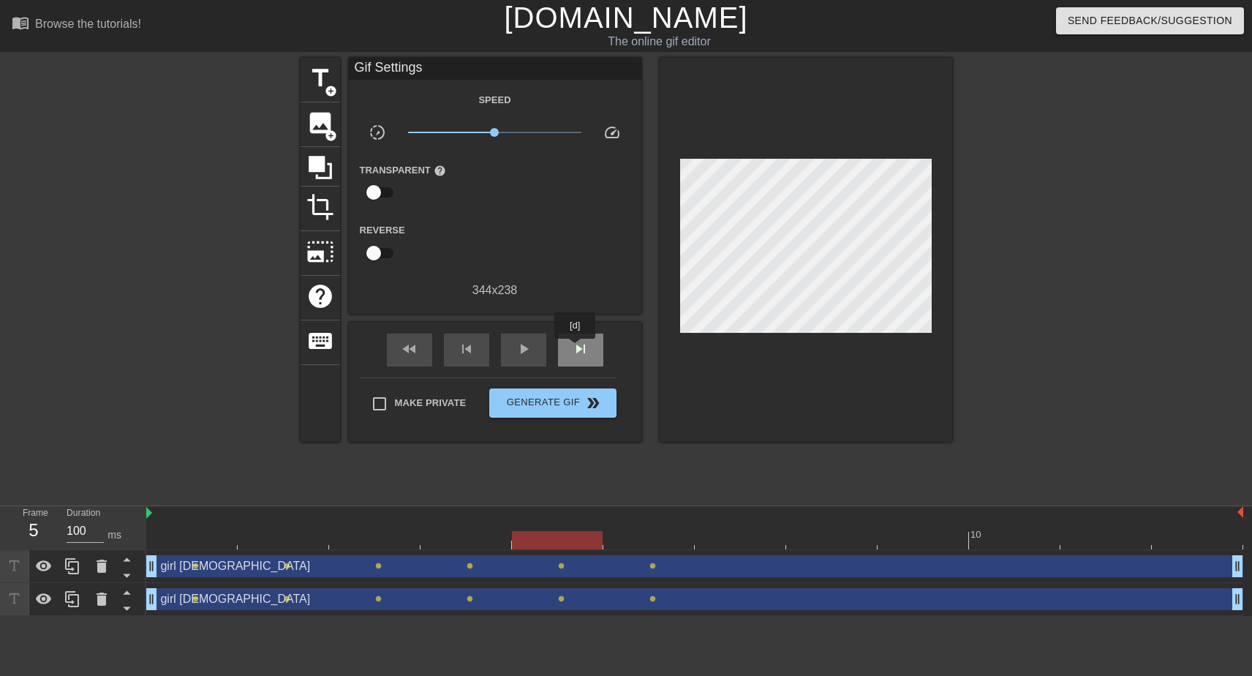
click at [576, 349] on span "skip_next" at bounding box center [581, 349] width 18 height 18
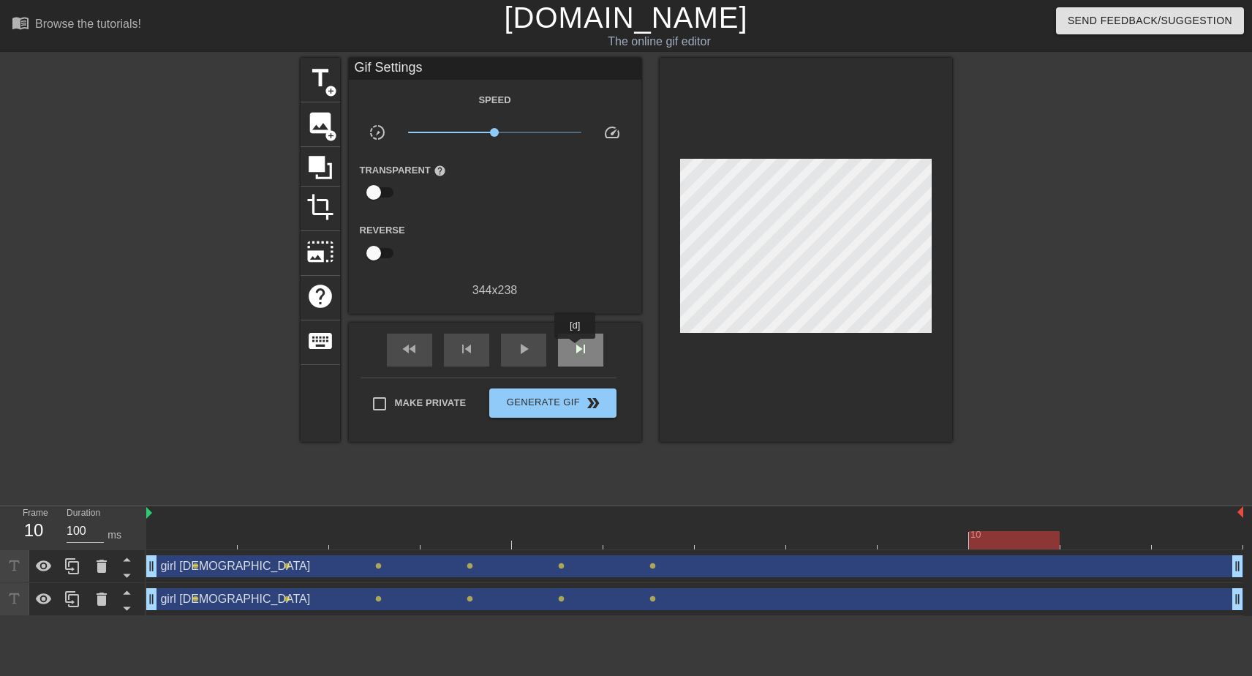
click at [576, 349] on span "skip_next" at bounding box center [581, 349] width 18 height 18
click at [521, 352] on span "play_arrow" at bounding box center [524, 349] width 18 height 18
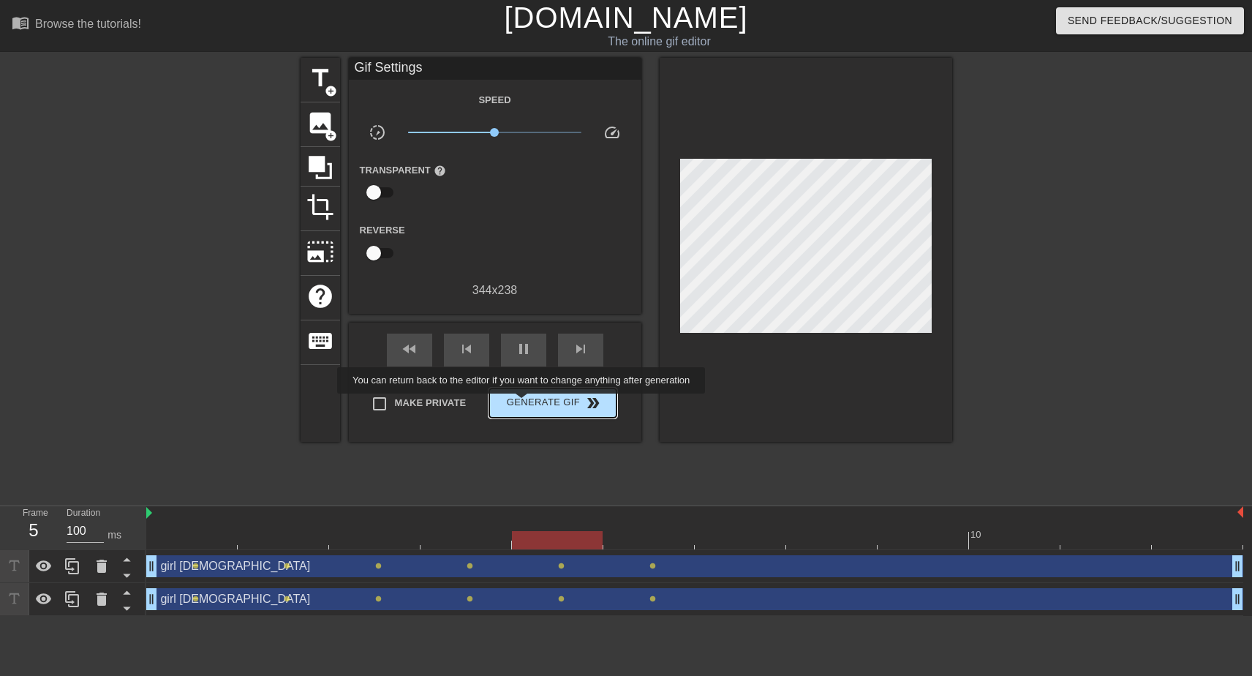
click at [531, 404] on span "Generate Gif double_arrow" at bounding box center [552, 403] width 115 height 18
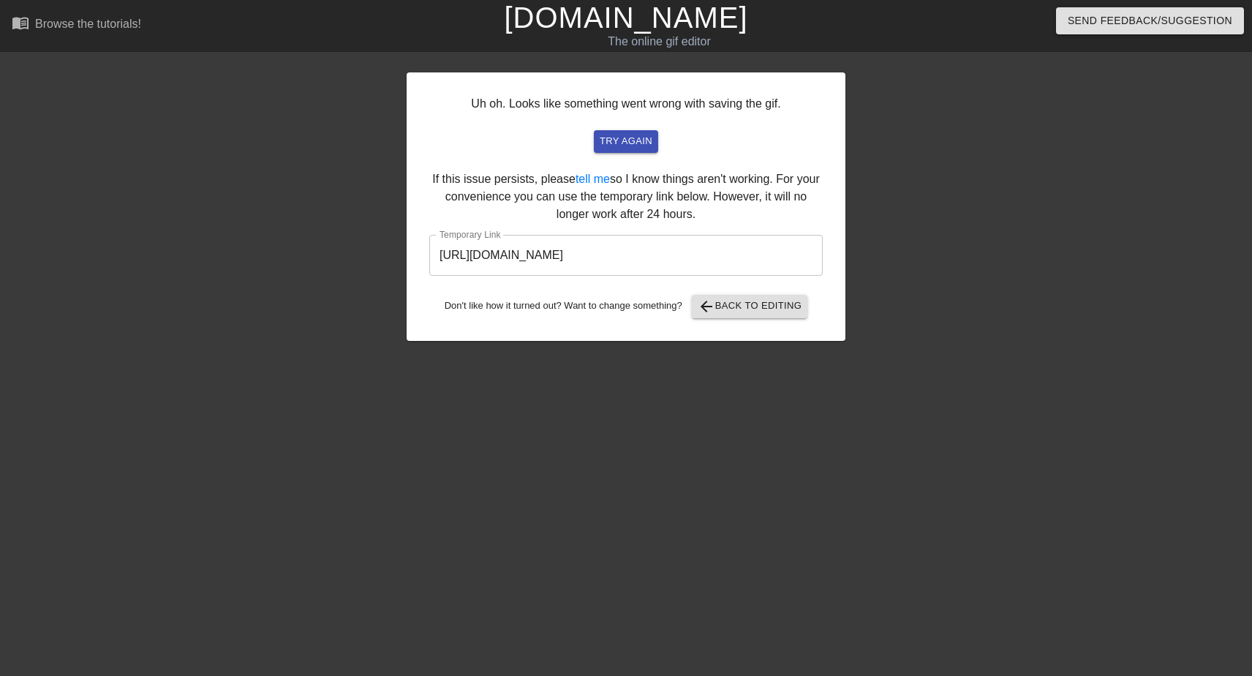
click at [637, 262] on input "[URL][DOMAIN_NAME]" at bounding box center [625, 255] width 393 height 41
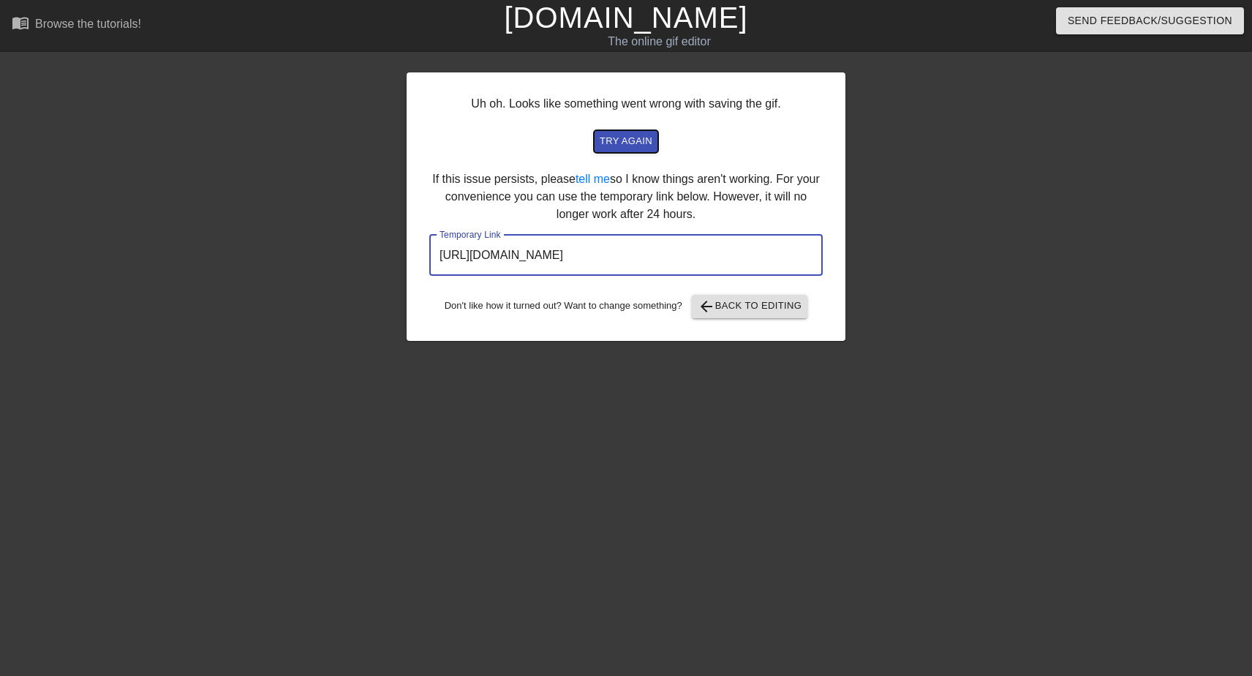
click at [622, 147] on span "try again" at bounding box center [626, 141] width 53 height 17
click at [572, 256] on input "[URL][DOMAIN_NAME]" at bounding box center [625, 255] width 393 height 41
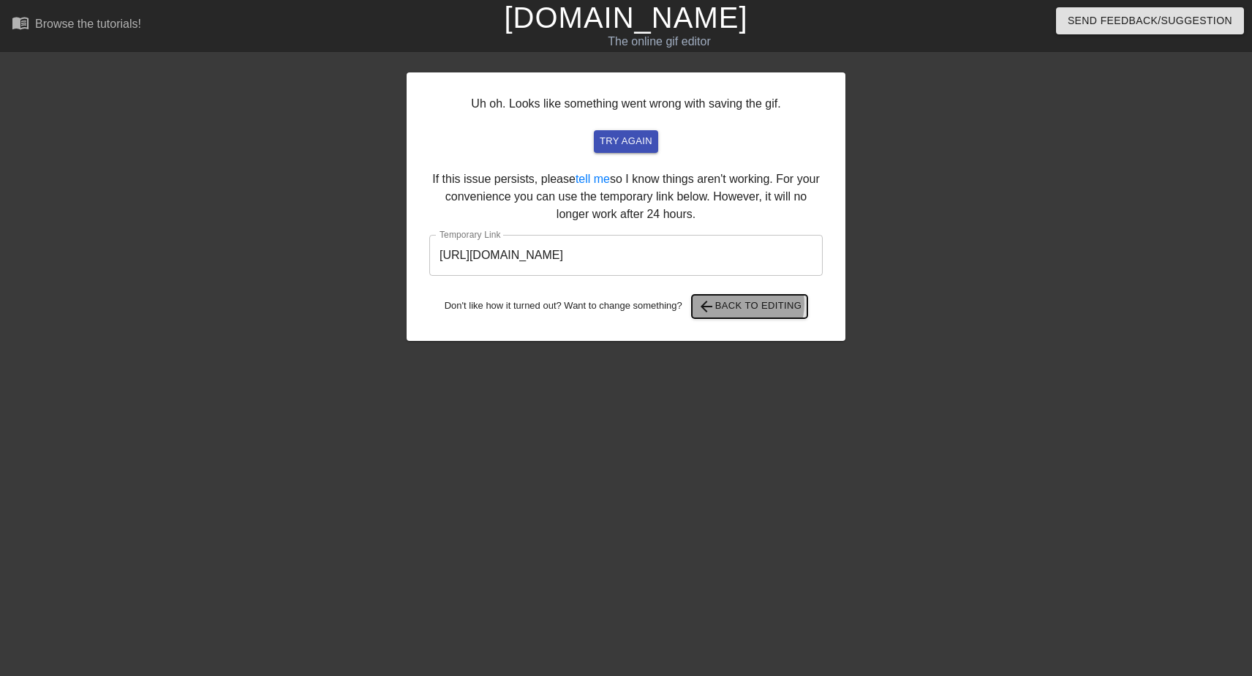
click at [752, 304] on span "arrow_back Back to Editing" at bounding box center [750, 307] width 105 height 18
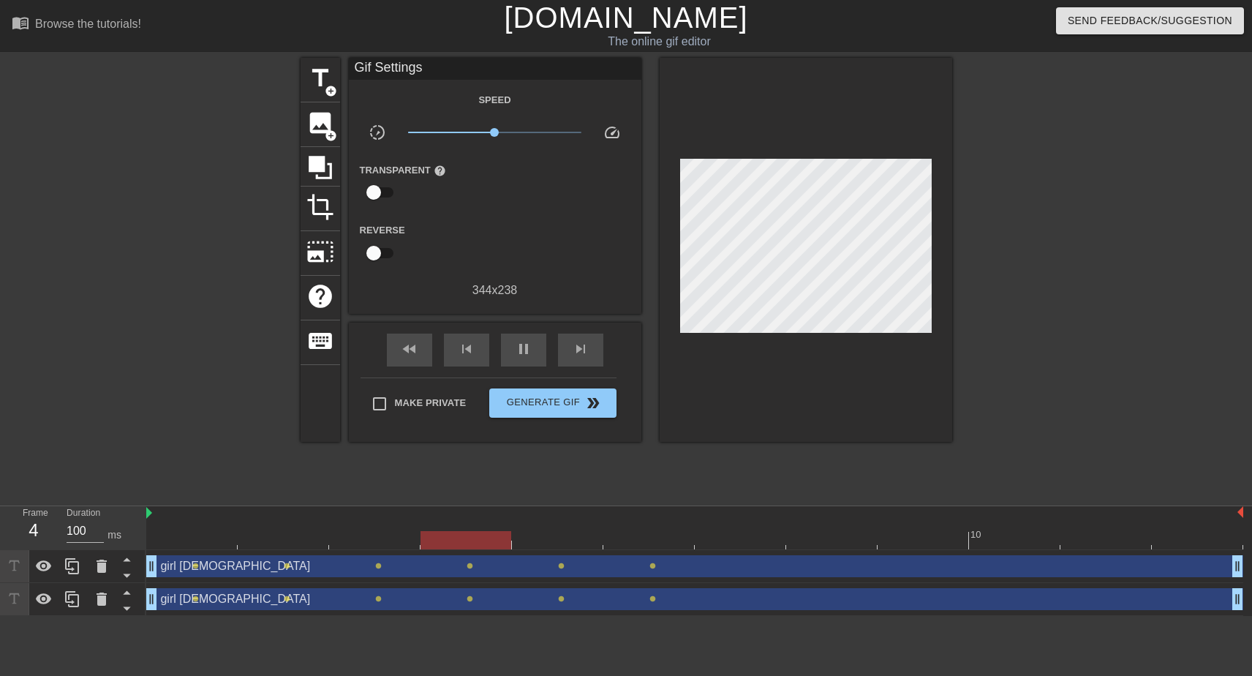
click at [611, 20] on link "[DOMAIN_NAME]" at bounding box center [625, 17] width 243 height 32
